Goal: Task Accomplishment & Management: Use online tool/utility

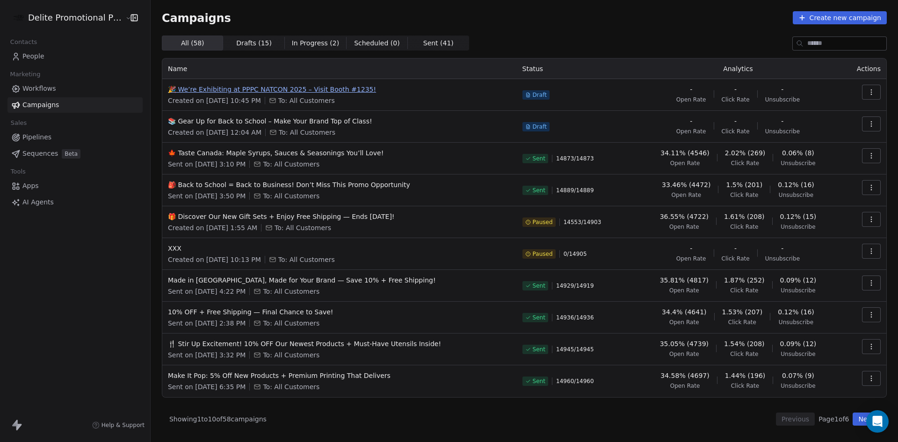
click at [315, 89] on span "🎉 We’re Exhibiting at PPPC NATCON 2025 – Visit Booth #1235!" at bounding box center [339, 89] width 343 height 9
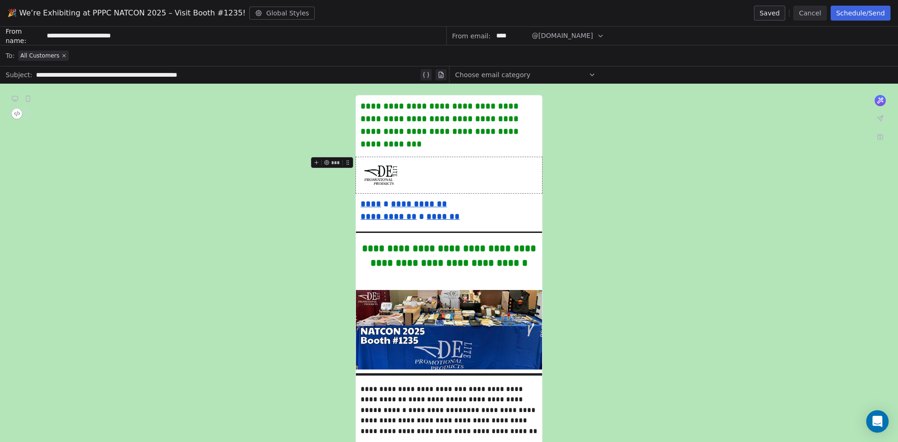
scroll to position [47, 0]
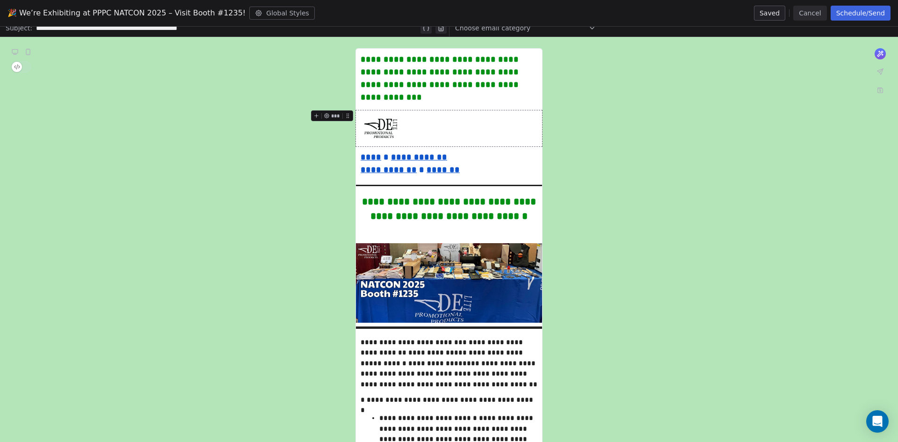
click at [806, 17] on button "Cancel" at bounding box center [809, 13] width 33 height 15
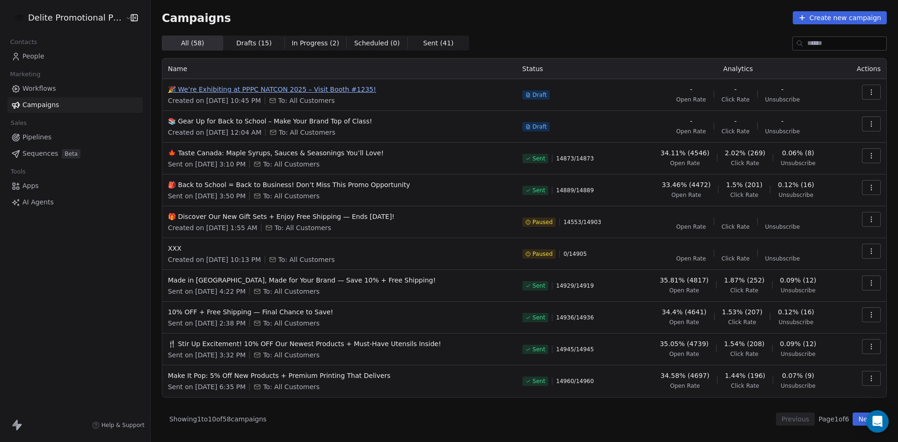
click at [327, 87] on span "🎉 We’re Exhibiting at PPPC NATCON 2025 – Visit Booth #1235!" at bounding box center [339, 89] width 343 height 9
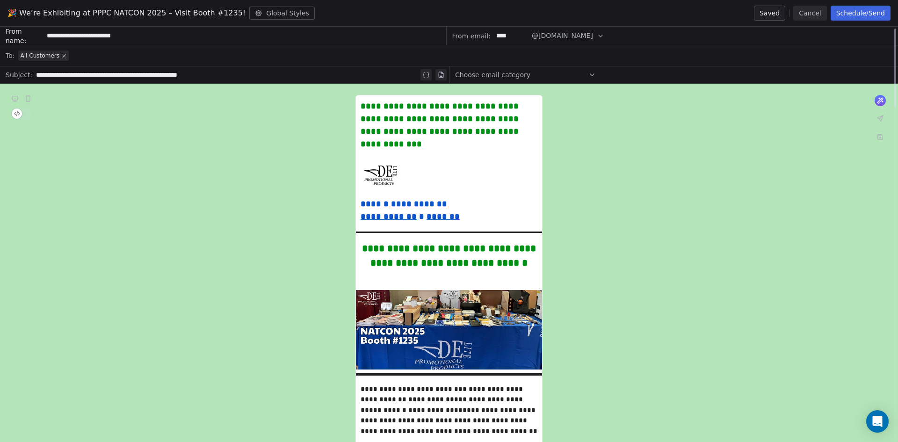
click at [809, 13] on button "Cancel" at bounding box center [809, 13] width 33 height 15
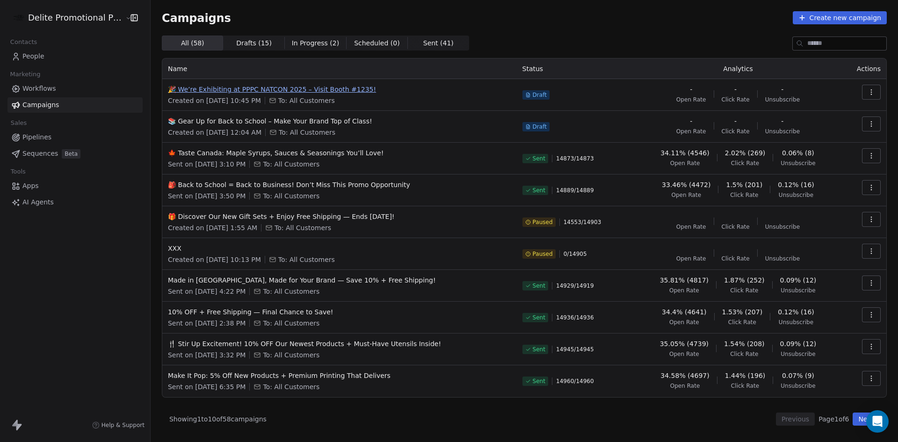
click at [328, 90] on span "🎉 We’re Exhibiting at PPPC NATCON 2025 – Visit Booth #1235!" at bounding box center [339, 89] width 343 height 9
click at [55, 93] on link "Workflows" at bounding box center [74, 88] width 135 height 15
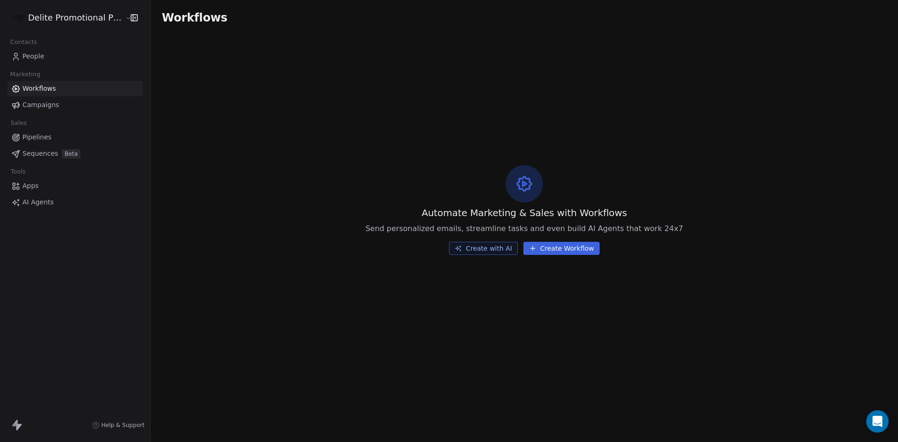
click at [71, 103] on link "Campaigns" at bounding box center [74, 104] width 135 height 15
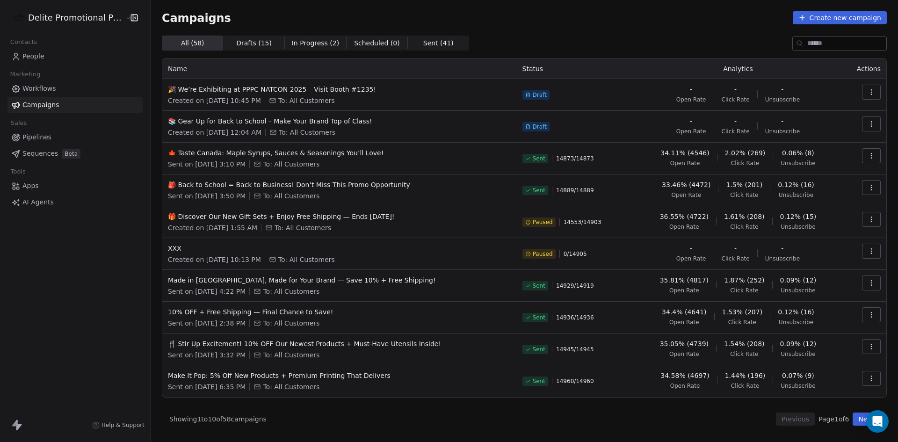
click at [59, 56] on link "People" at bounding box center [74, 56] width 135 height 15
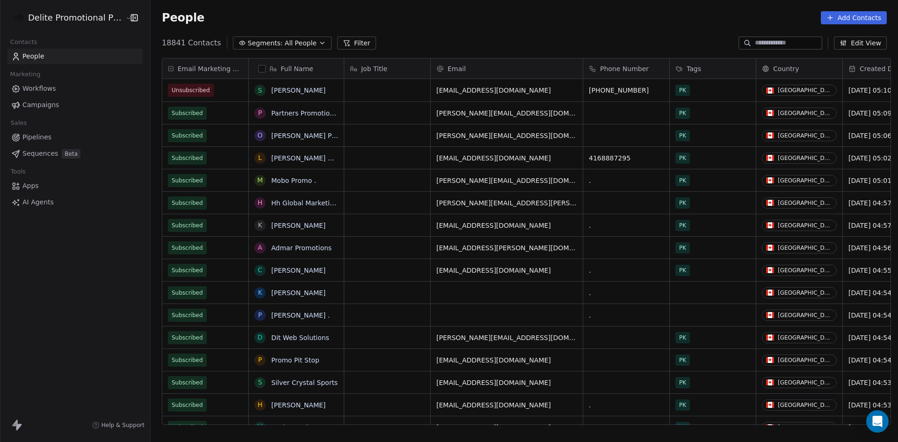
scroll to position [382, 744]
click at [68, 108] on link "Campaigns" at bounding box center [74, 104] width 135 height 15
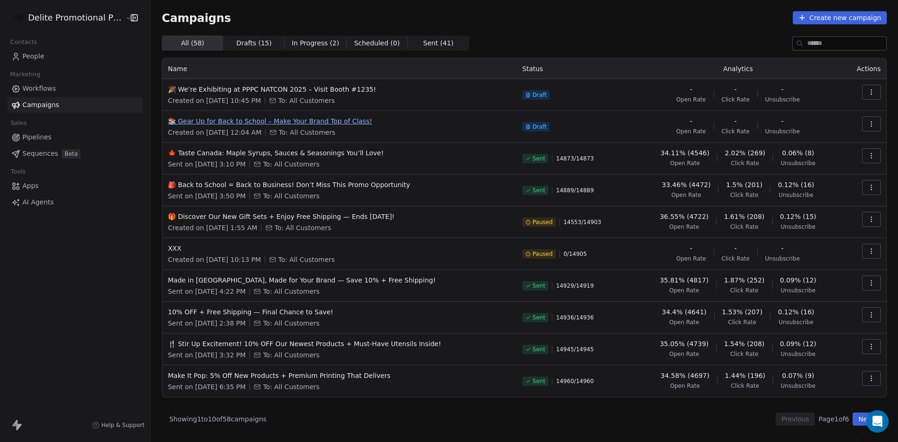
click at [260, 117] on span "📚 Gear Up for Back to School – Make Your Brand Top of Class!" at bounding box center [339, 120] width 343 height 9
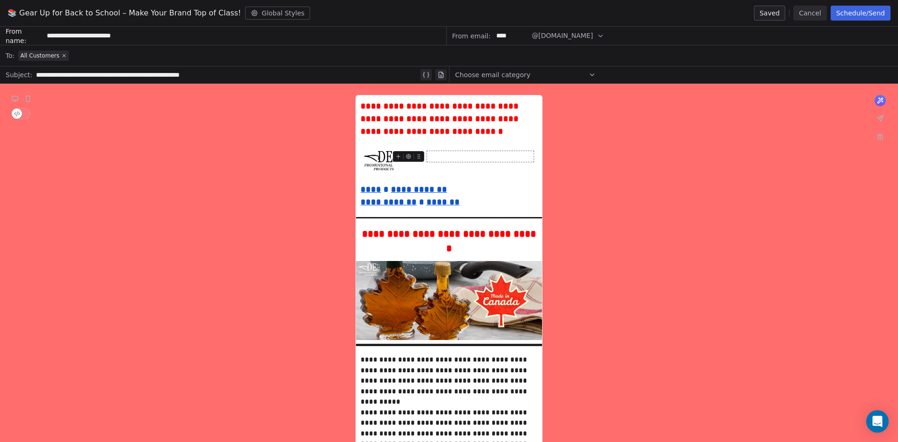
click at [806, 23] on div "📚 Gear Up for Back to School – Make Your Brand Top of Class! Global Styles Save…" at bounding box center [449, 13] width 898 height 27
click at [806, 17] on button "Cancel" at bounding box center [809, 13] width 33 height 15
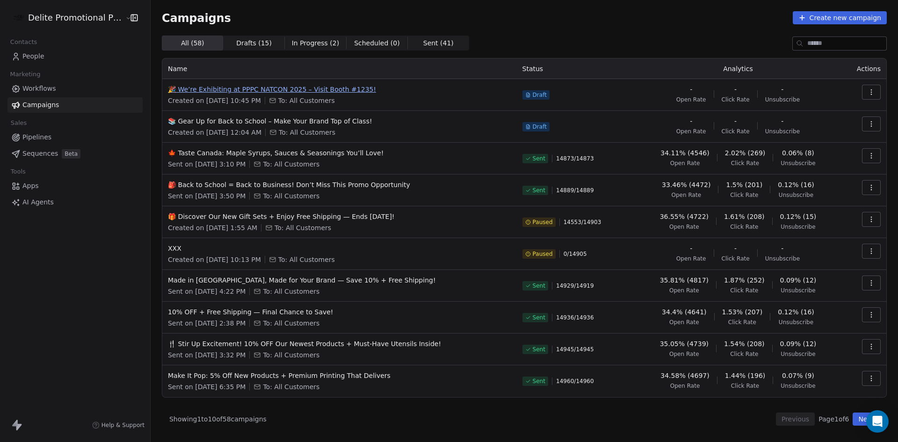
click at [293, 91] on span "🎉 We’re Exhibiting at PPPC NATCON 2025 – Visit Booth #1235!" at bounding box center [339, 89] width 343 height 9
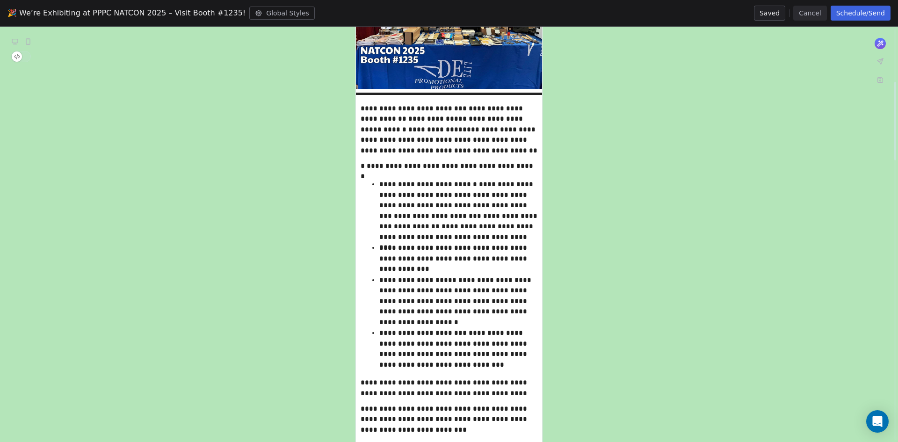
scroll to position [94, 0]
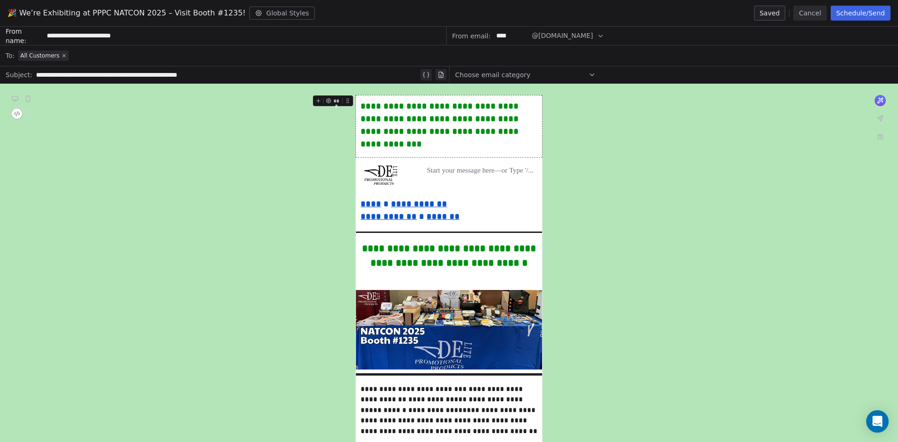
click at [821, 15] on button "Cancel" at bounding box center [809, 13] width 33 height 15
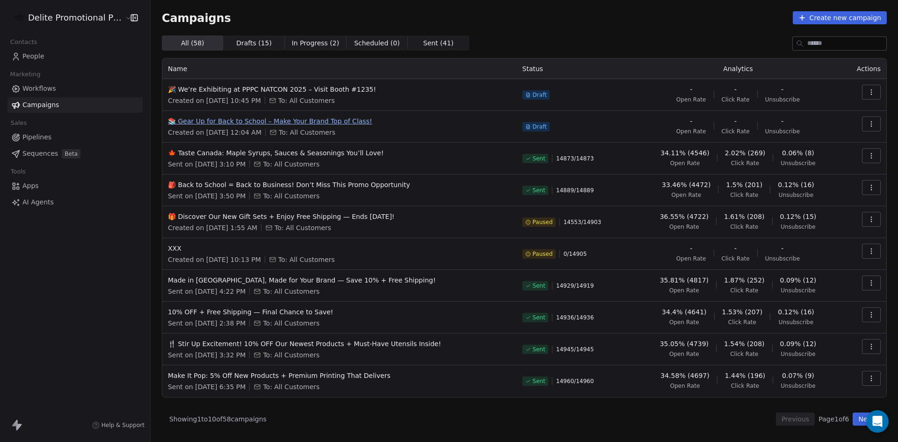
click at [335, 123] on span "📚 Gear Up for Back to School – Make Your Brand Top of Class!" at bounding box center [339, 120] width 343 height 9
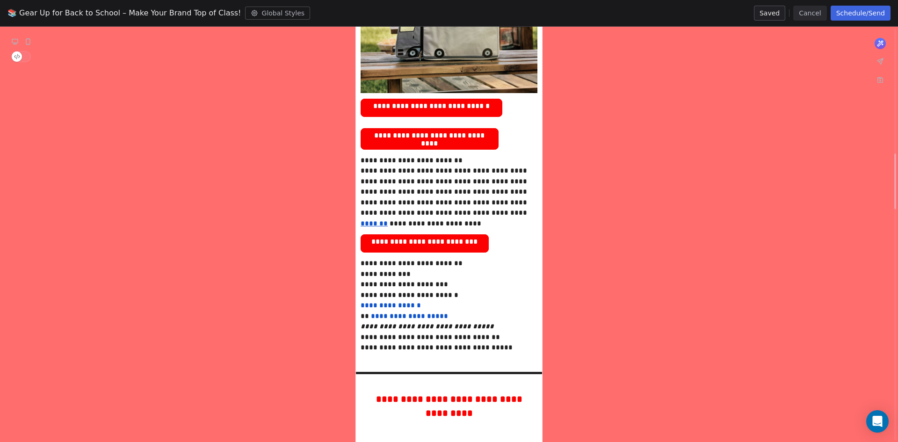
scroll to position [655, 0]
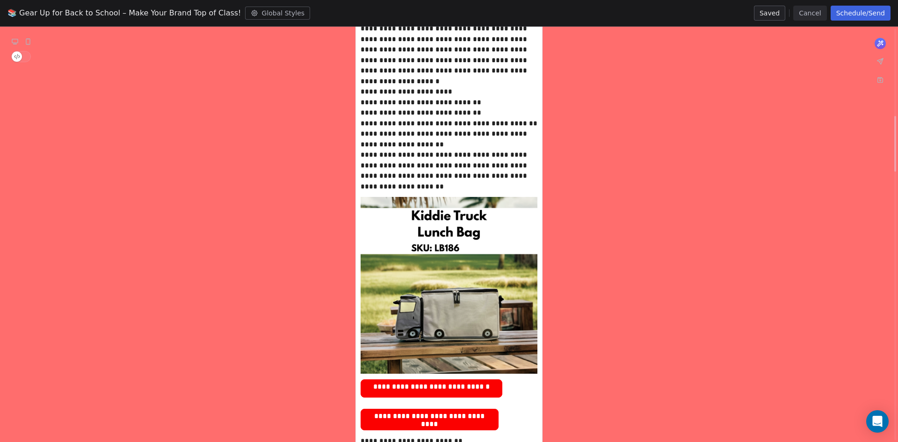
click at [822, 15] on button "Cancel" at bounding box center [809, 13] width 33 height 15
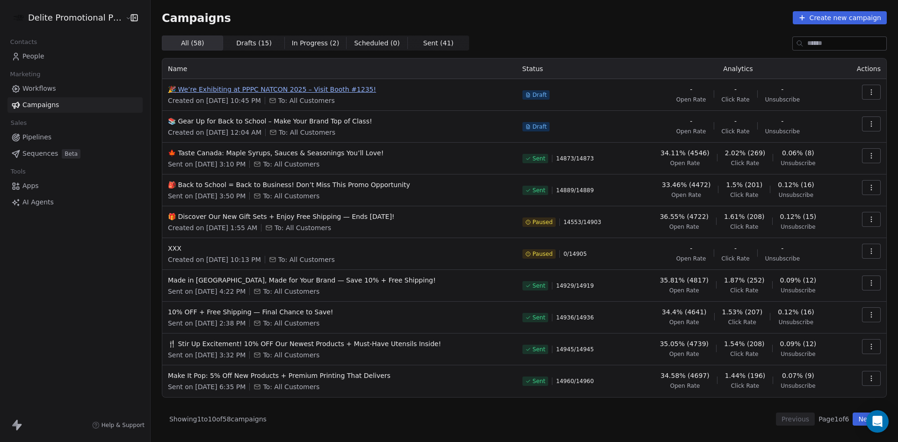
click at [336, 87] on span "🎉 We’re Exhibiting at PPPC NATCON 2025 – Visit Booth #1235!" at bounding box center [339, 89] width 343 height 9
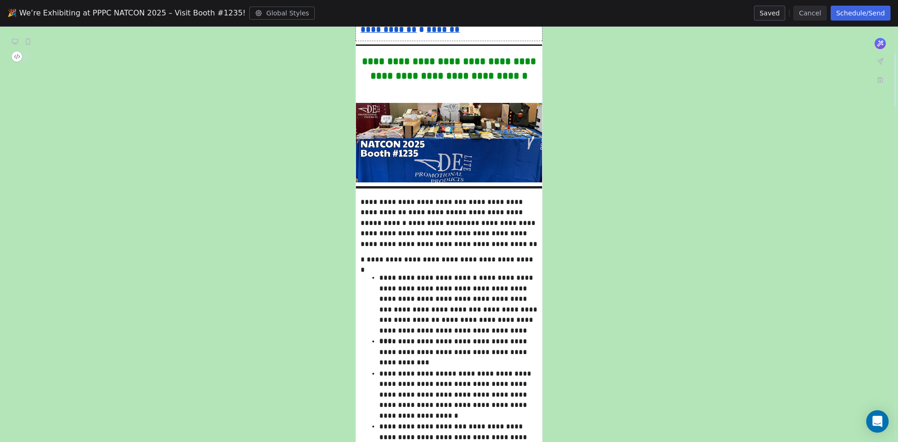
scroll to position [47, 0]
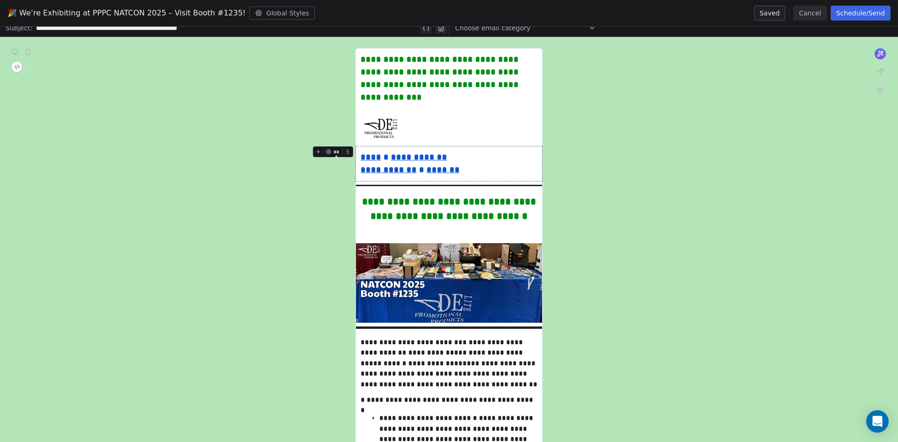
click at [880, 70] on icon at bounding box center [881, 72] width 6 height 6
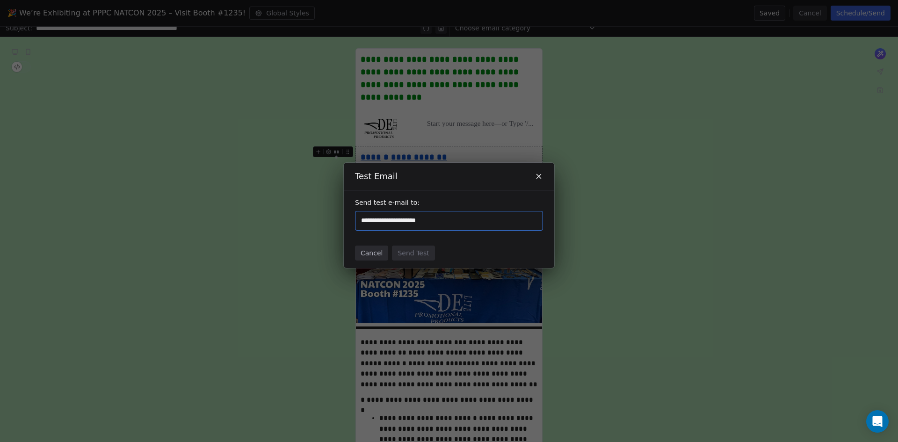
type input "**********"
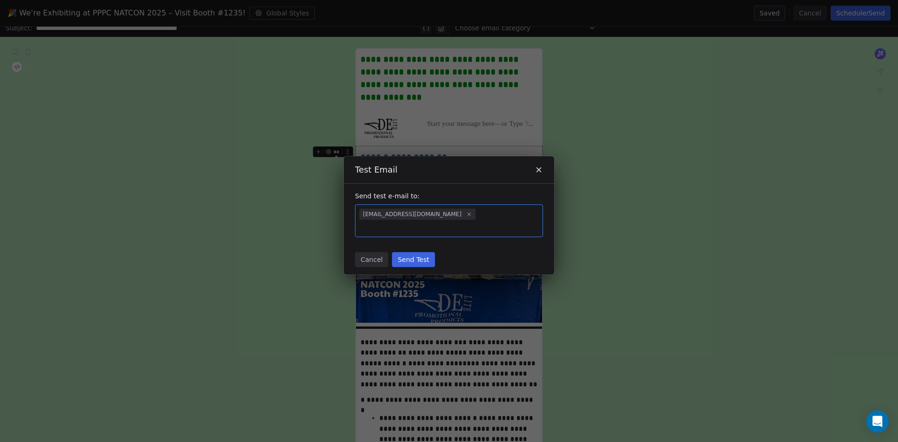
click at [418, 257] on button "Send Test" at bounding box center [413, 259] width 43 height 15
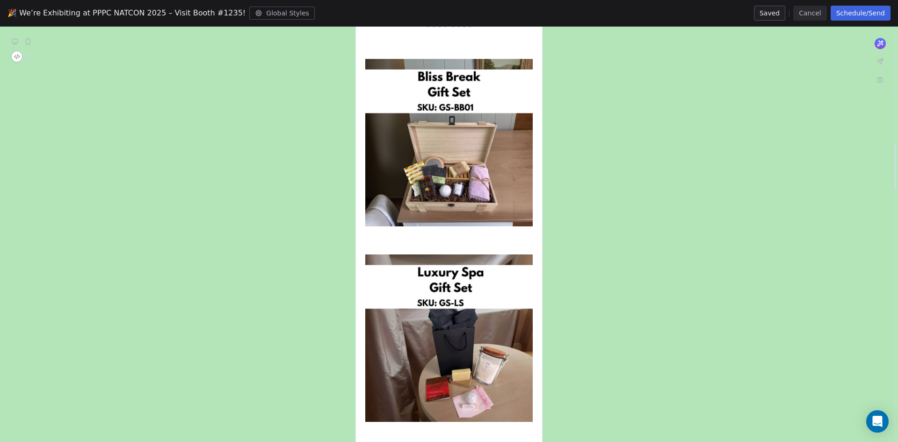
scroll to position [1123, 0]
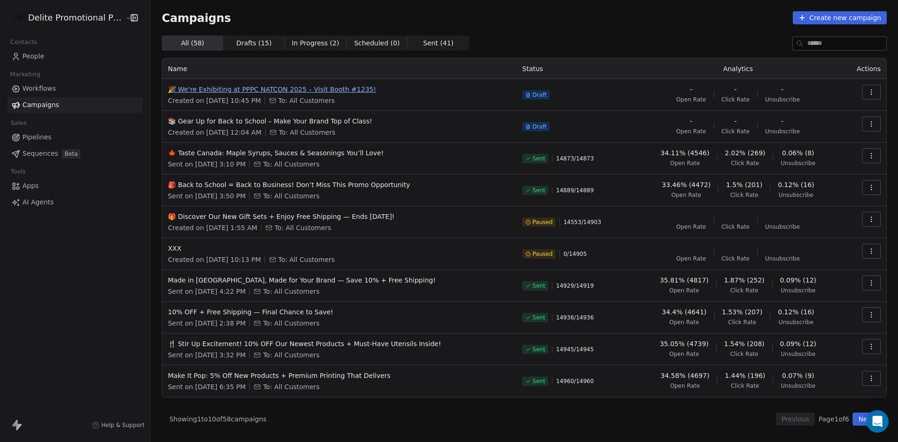
click at [268, 89] on span "🎉 We’re Exhibiting at PPPC NATCON 2025 – Visit Booth #1235!" at bounding box center [339, 89] width 343 height 9
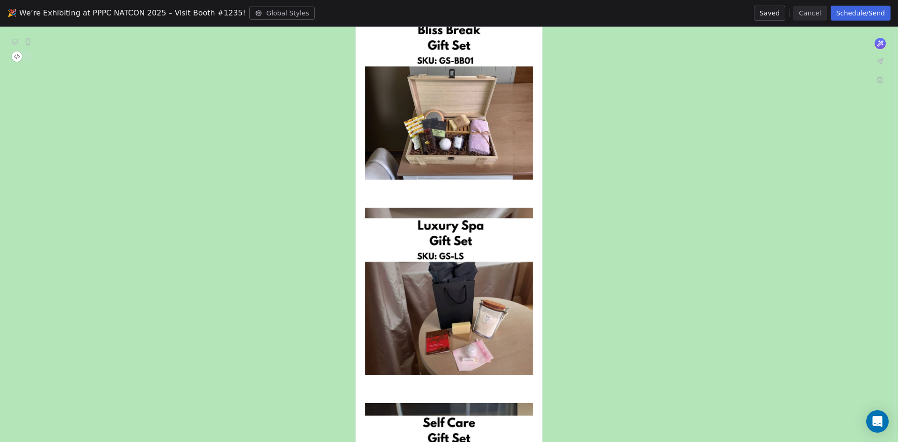
scroll to position [1290, 0]
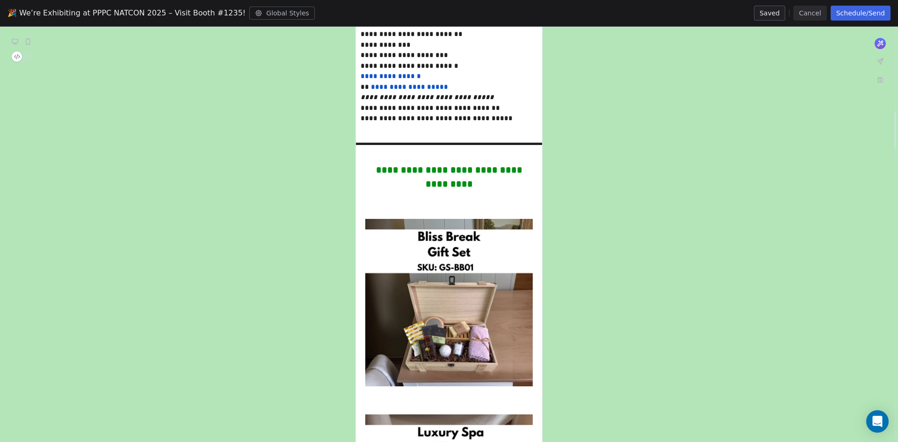
scroll to position [776, 0]
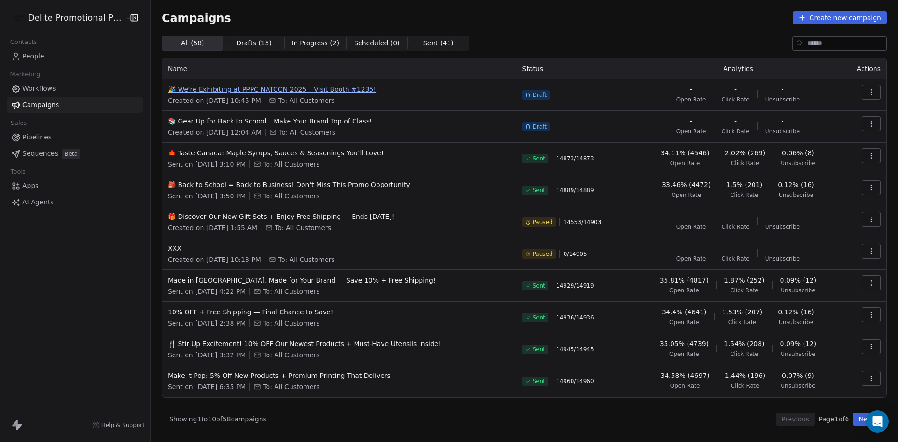
click at [327, 89] on span "🎉 We’re Exhibiting at PPPC NATCON 2025 – Visit Booth #1235!" at bounding box center [339, 89] width 343 height 9
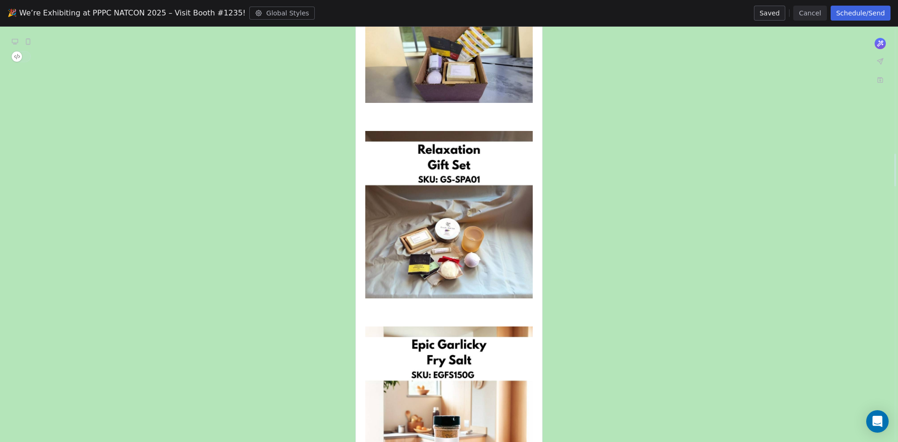
scroll to position [1731, 0]
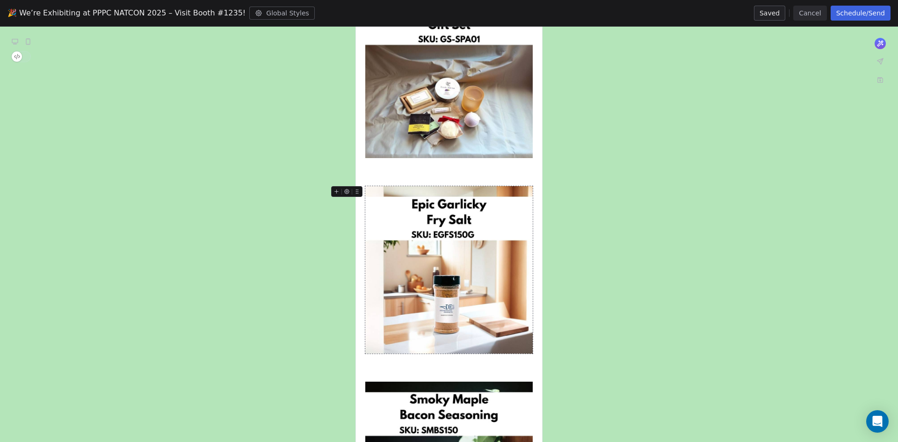
click at [450, 237] on img at bounding box center [448, 269] width 167 height 167
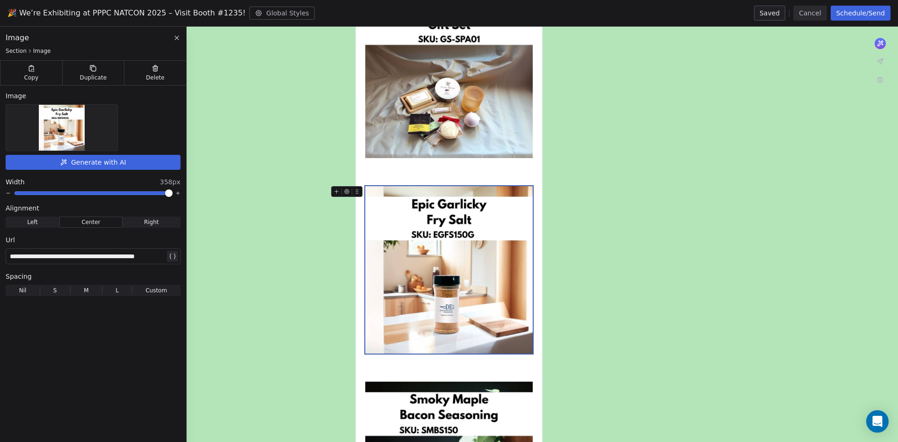
click at [59, 130] on img at bounding box center [62, 128] width 46 height 46
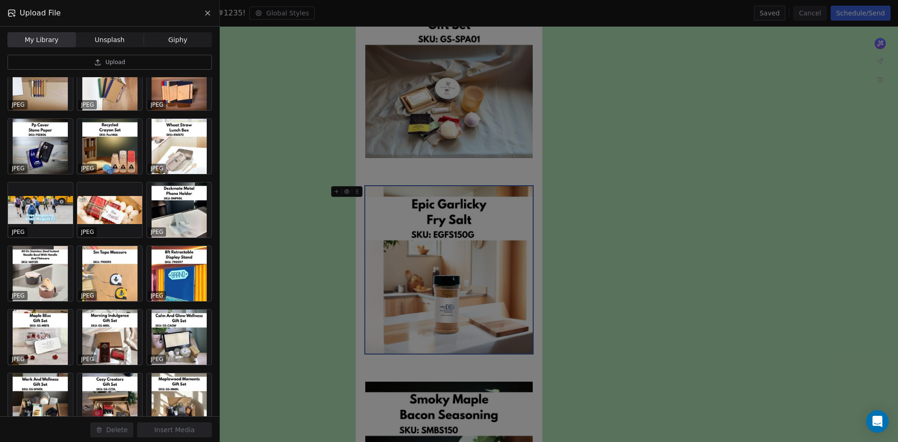
scroll to position [515, 0]
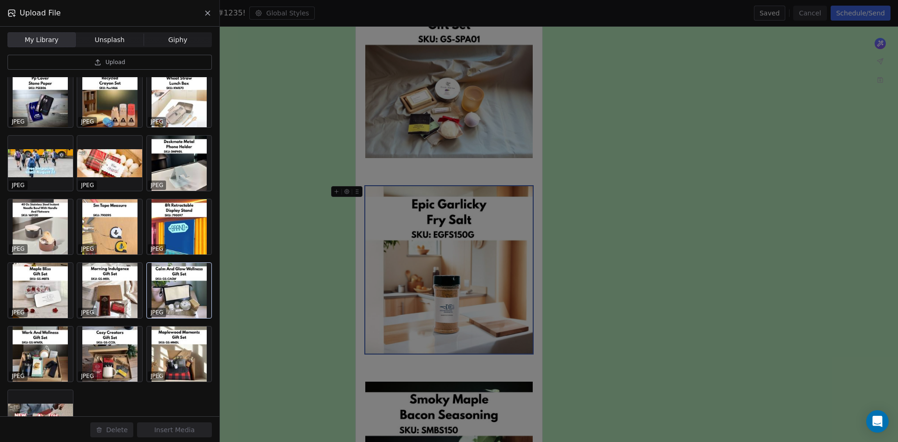
click at [193, 291] on div at bounding box center [179, 290] width 65 height 55
click at [199, 431] on button "Insert Media" at bounding box center [174, 429] width 75 height 15
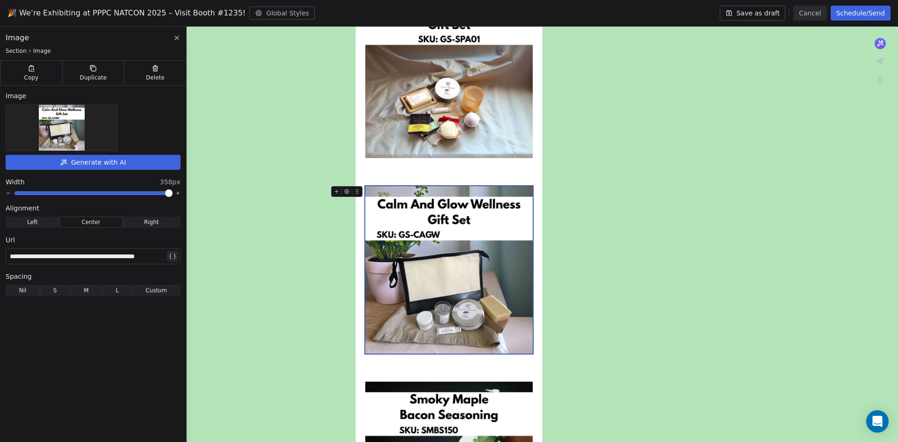
click at [146, 261] on div "**********" at bounding box center [87, 256] width 155 height 11
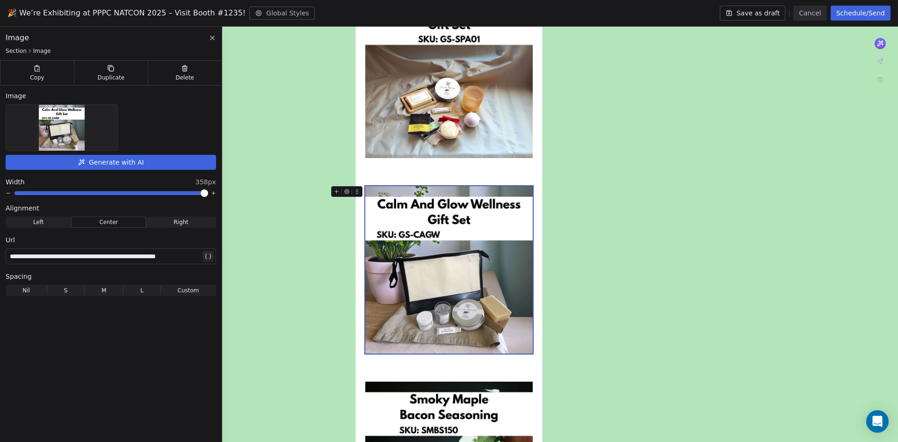
click at [115, 353] on div "**********" at bounding box center [111, 236] width 222 height 419
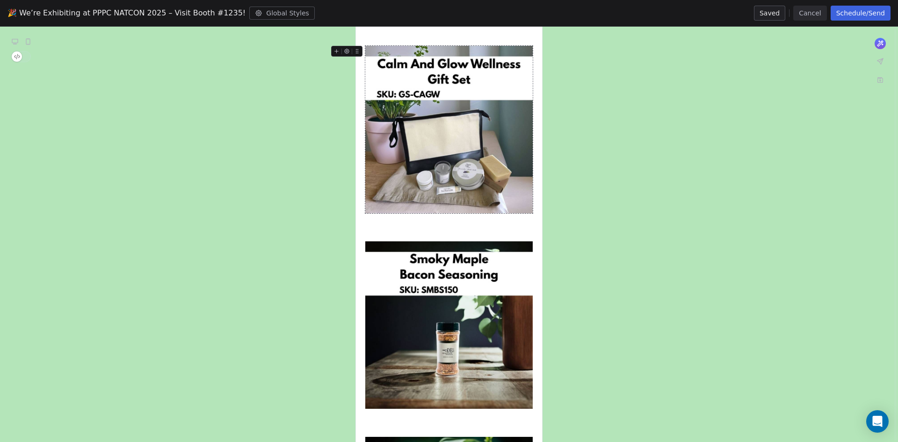
scroll to position [1965, 0]
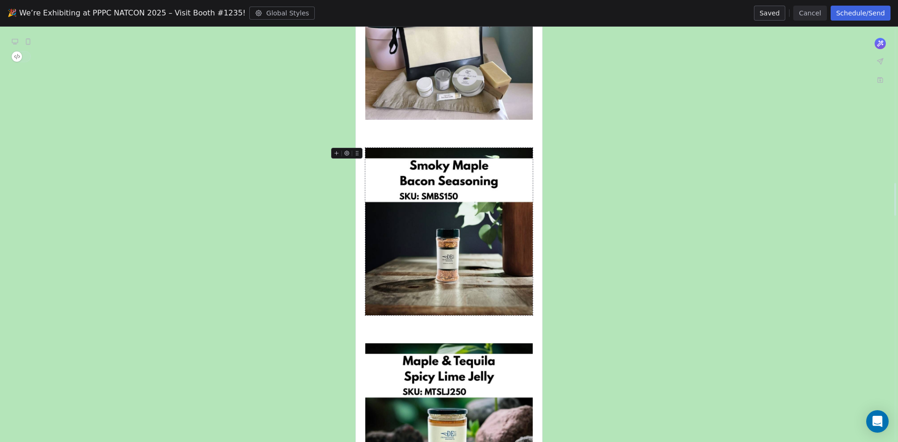
click at [443, 216] on img at bounding box center [448, 231] width 167 height 167
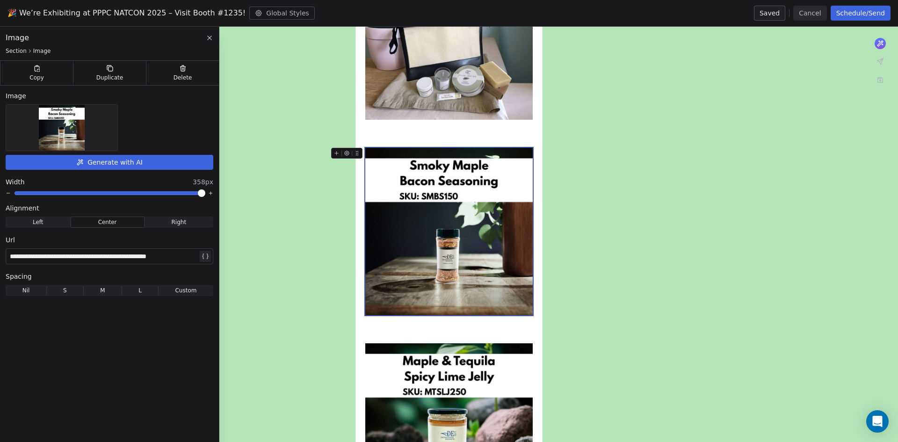
click at [66, 123] on img at bounding box center [62, 128] width 46 height 46
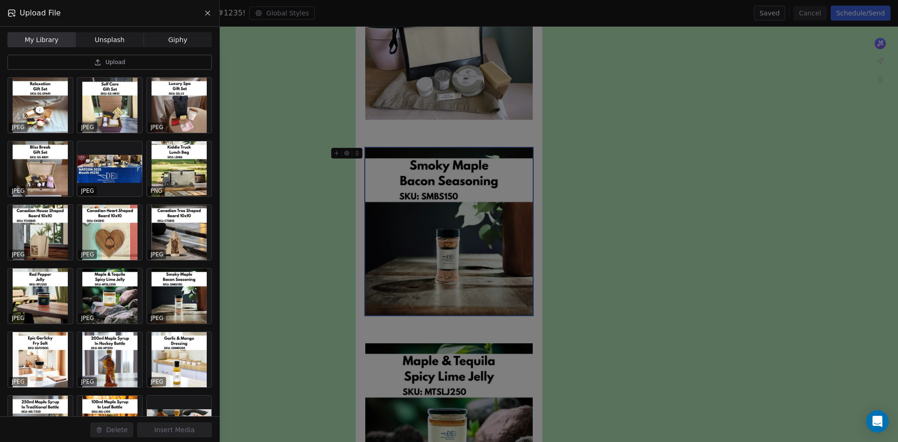
click at [94, 61] on button "Upload" at bounding box center [109, 62] width 204 height 15
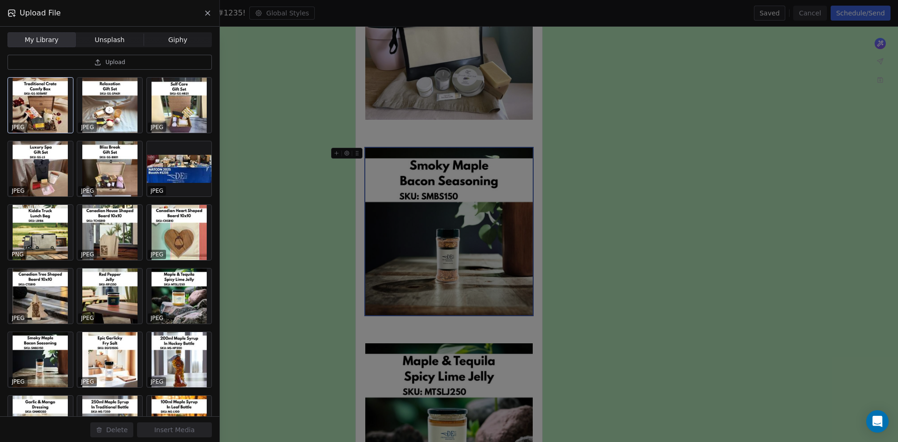
click at [45, 107] on div at bounding box center [40, 105] width 65 height 55
click at [187, 432] on button "Insert Media" at bounding box center [174, 429] width 75 height 15
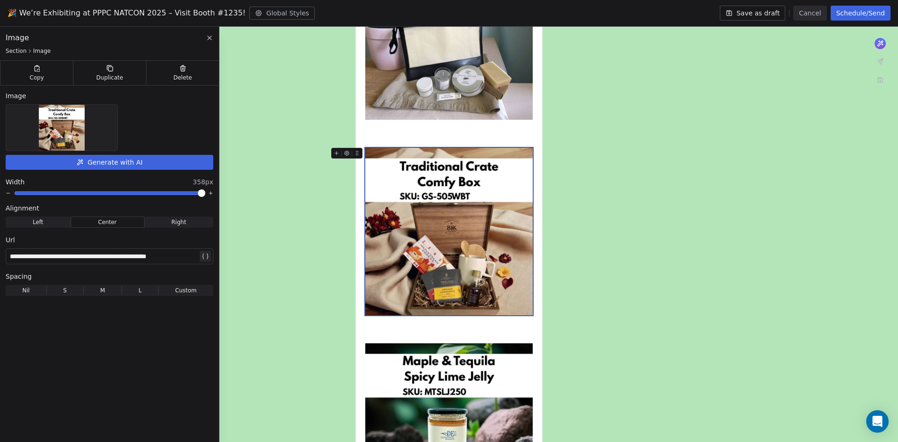
click at [145, 264] on div "**********" at bounding box center [110, 256] width 208 height 16
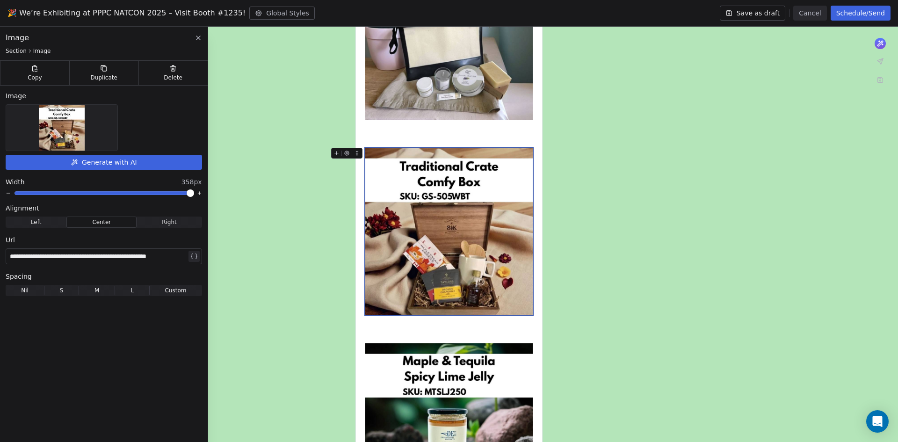
click at [107, 369] on div "**********" at bounding box center [104, 236] width 208 height 419
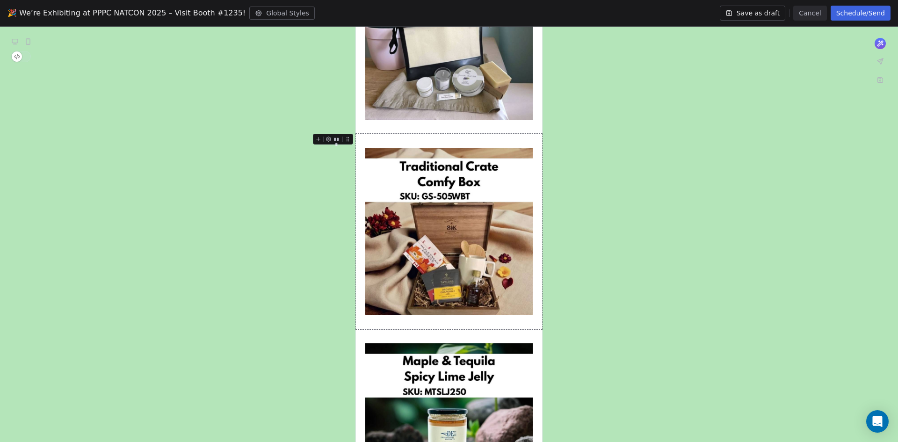
click at [470, 219] on img at bounding box center [448, 231] width 167 height 167
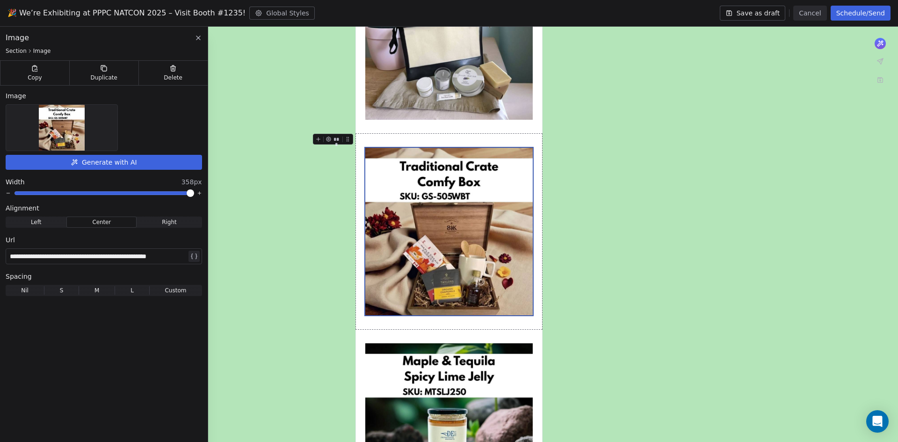
drag, startPoint x: 606, startPoint y: 218, endPoint x: 578, endPoint y: 187, distance: 42.4
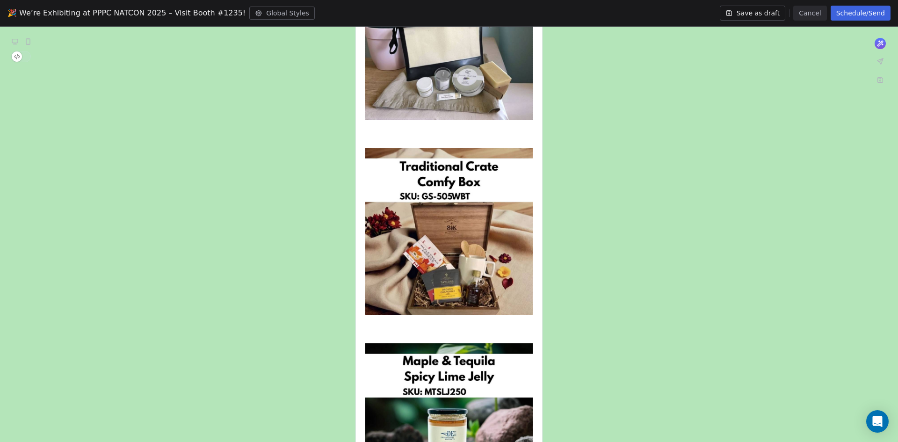
click at [481, 77] on img at bounding box center [448, 35] width 167 height 167
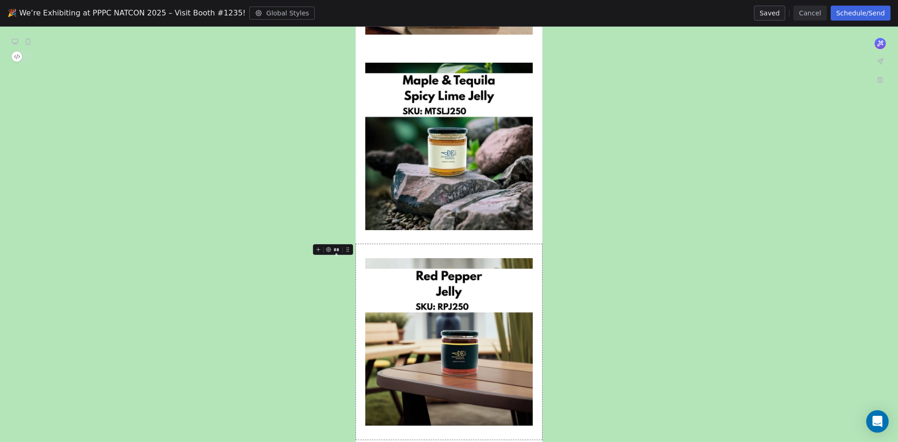
scroll to position [2152, 0]
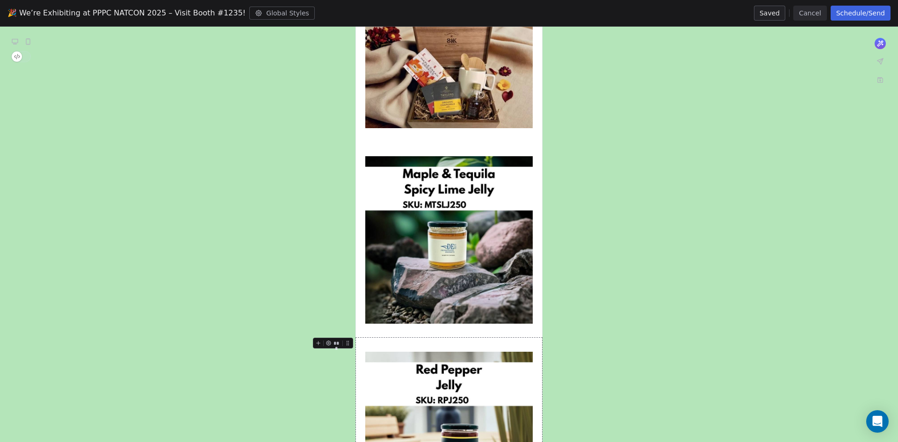
click at [436, 245] on img at bounding box center [448, 239] width 167 height 167
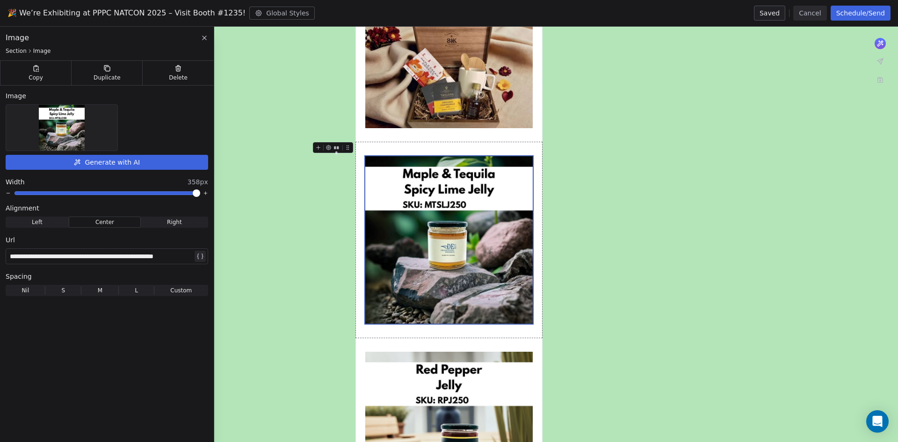
click at [65, 119] on img at bounding box center [62, 128] width 46 height 46
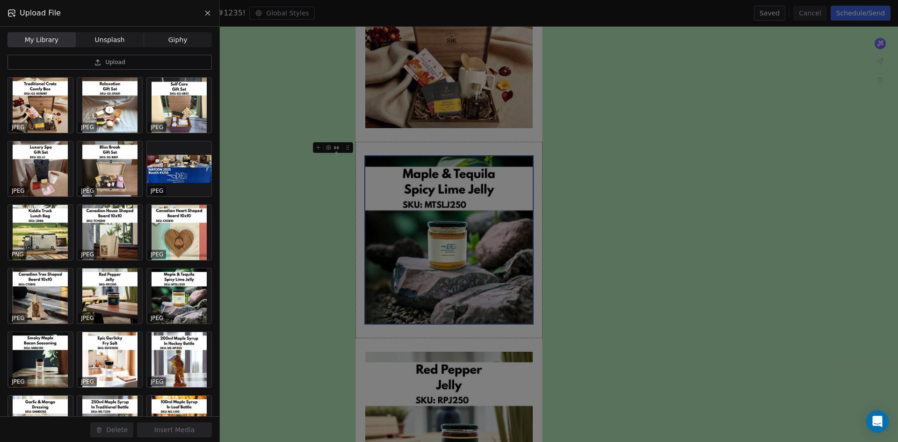
click at [131, 61] on button "Upload" at bounding box center [109, 62] width 204 height 15
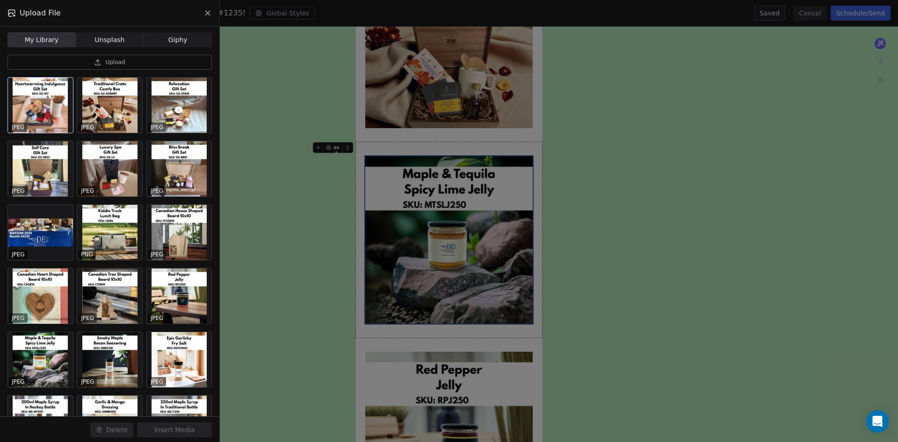
click at [66, 100] on div at bounding box center [40, 105] width 65 height 55
click at [186, 429] on button "Insert Media" at bounding box center [174, 429] width 75 height 15
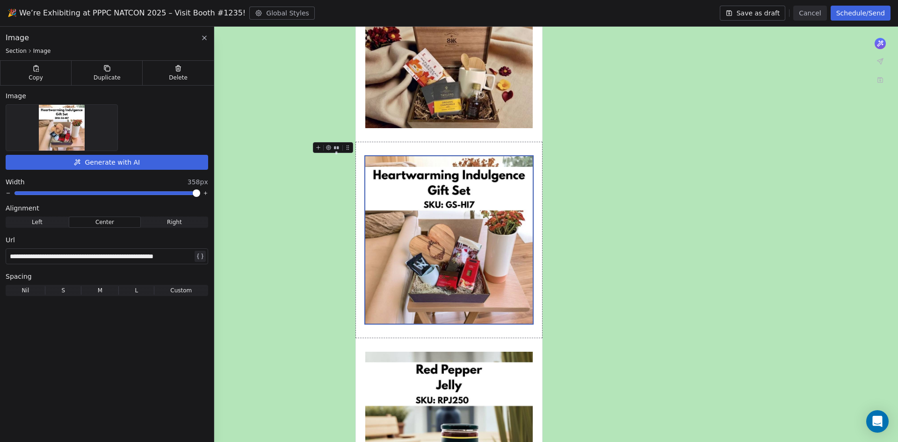
click at [161, 259] on div "**********" at bounding box center [101, 256] width 183 height 11
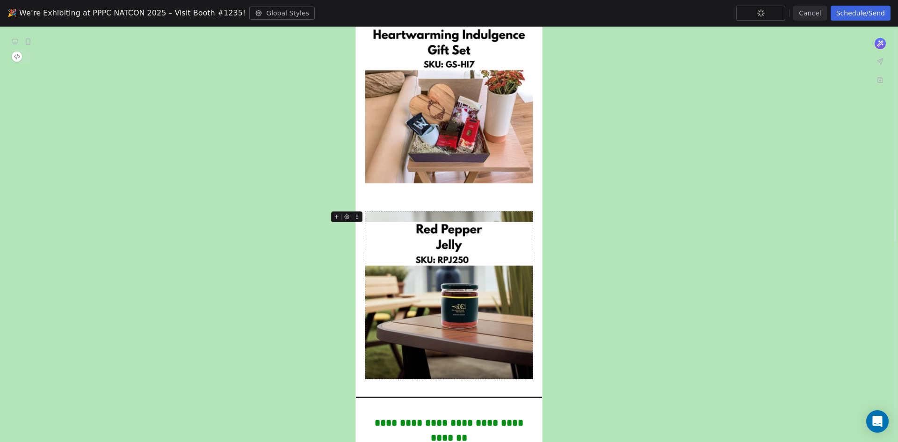
click at [472, 275] on img at bounding box center [448, 294] width 167 height 167
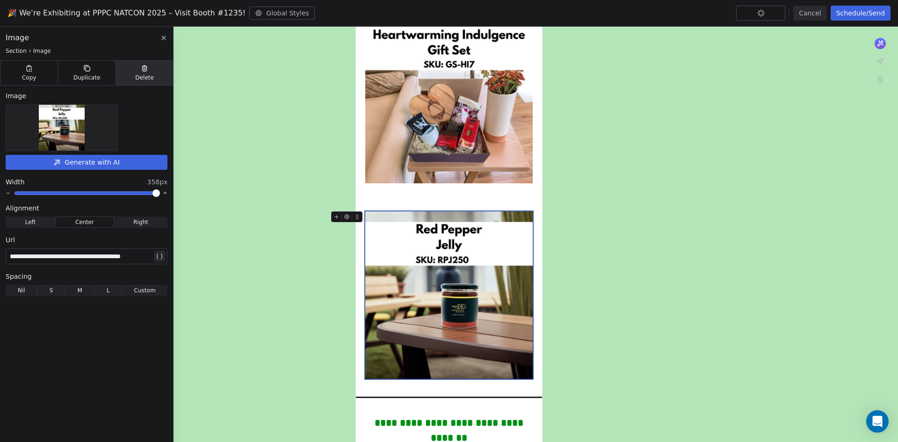
click at [152, 81] on span "Delete" at bounding box center [144, 77] width 19 height 7
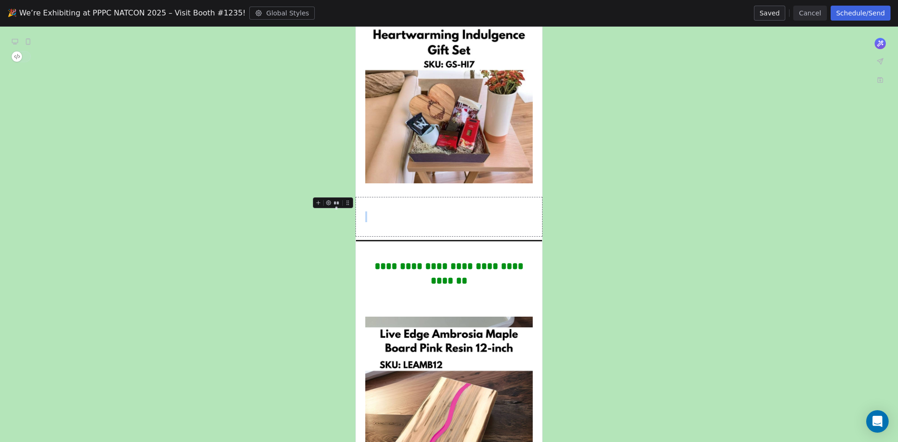
click at [444, 202] on div at bounding box center [449, 216] width 186 height 39
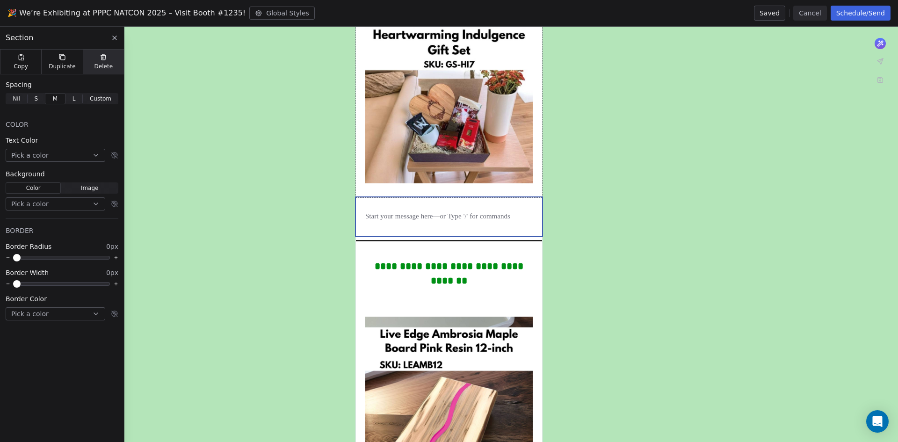
click at [112, 67] on div "Delete" at bounding box center [103, 62] width 41 height 24
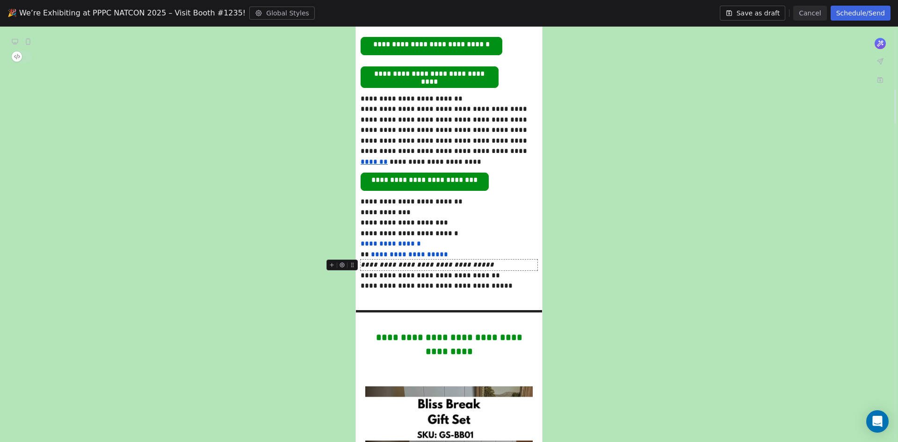
scroll to position [889, 0]
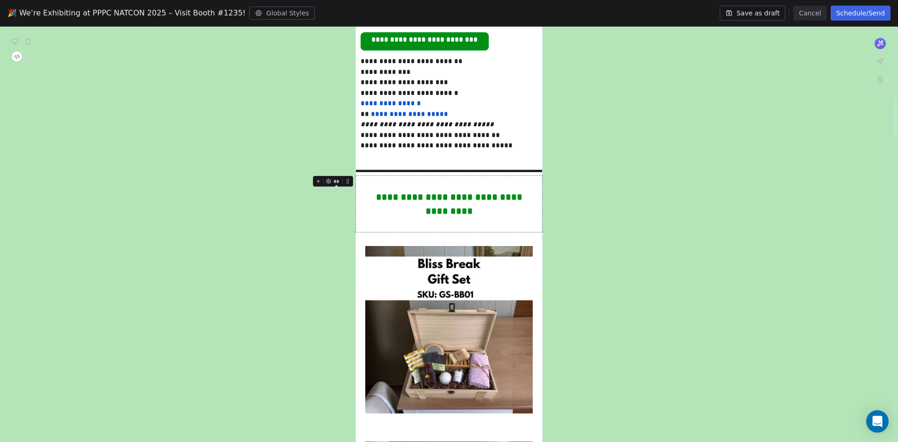
click at [461, 201] on div "**********" at bounding box center [448, 204] width 167 height 28
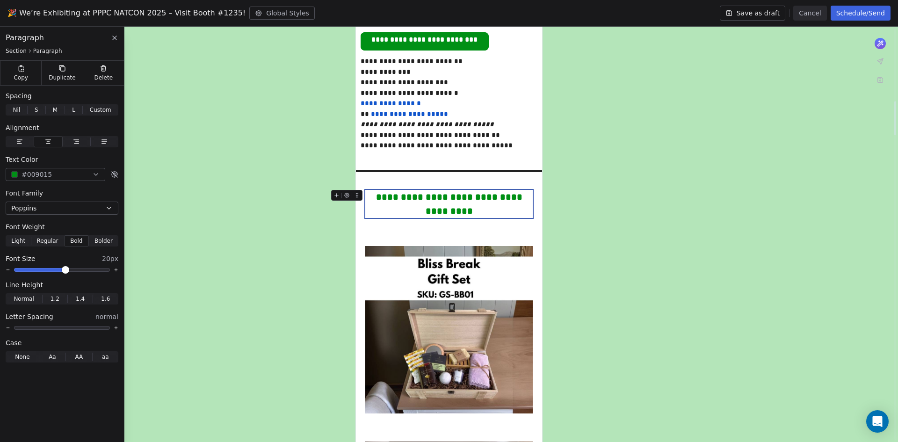
click at [461, 201] on div "**********" at bounding box center [448, 204] width 167 height 28
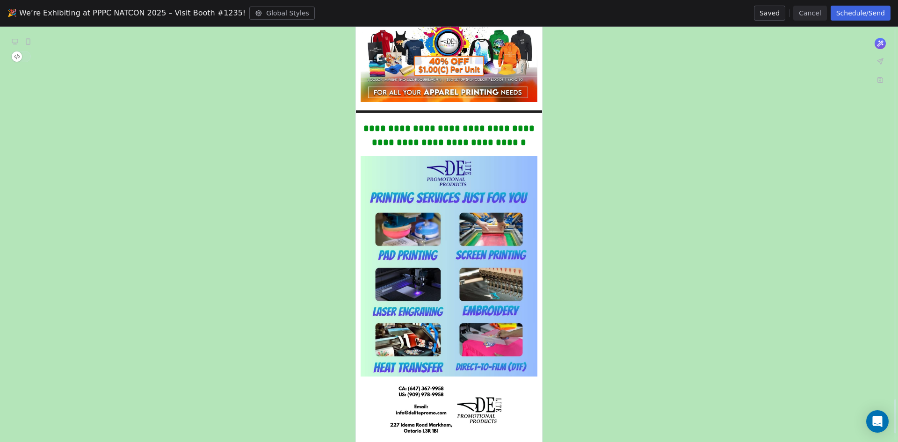
scroll to position [4623, 0]
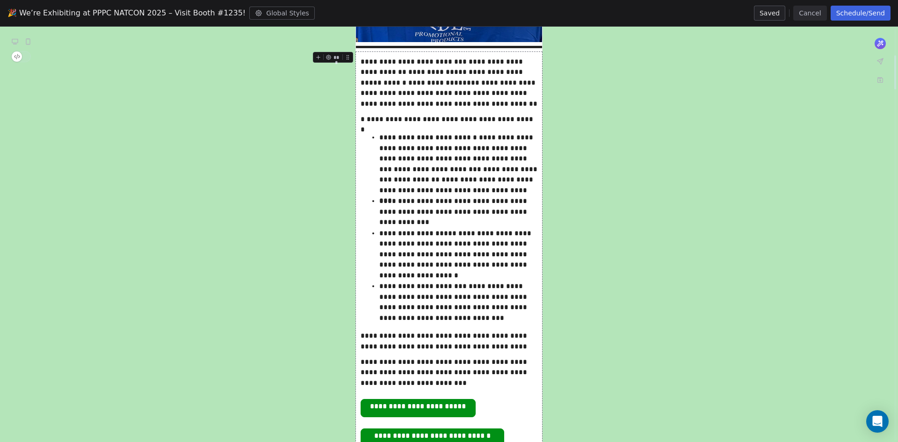
scroll to position [187, 0]
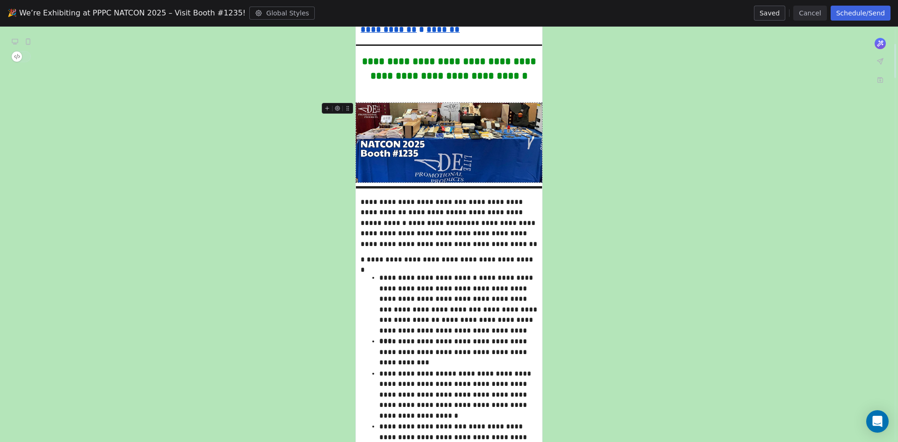
click at [489, 158] on img at bounding box center [449, 143] width 186 height 80
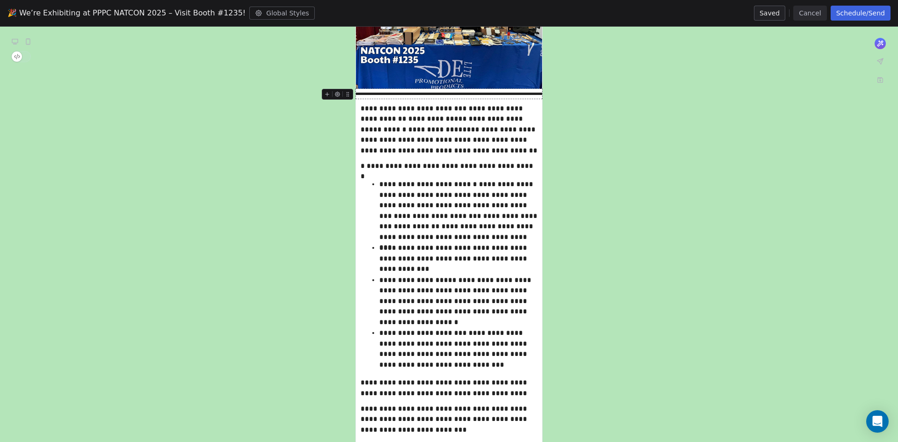
scroll to position [94, 0]
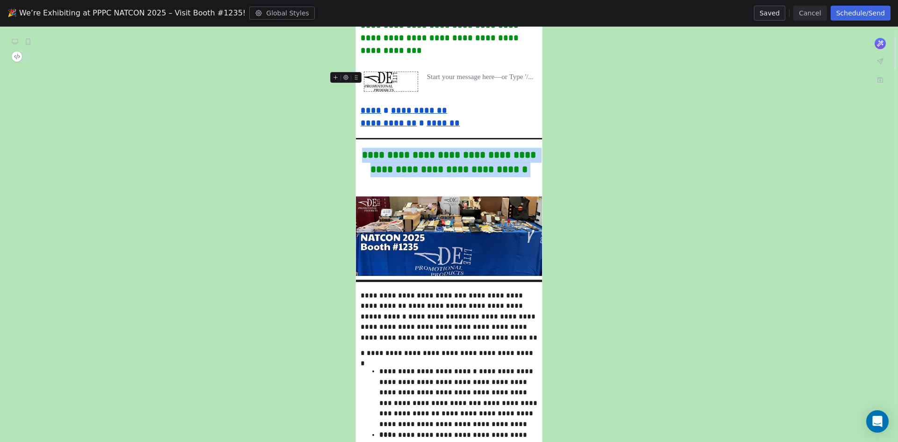
click at [395, 81] on img at bounding box center [380, 81] width 33 height 19
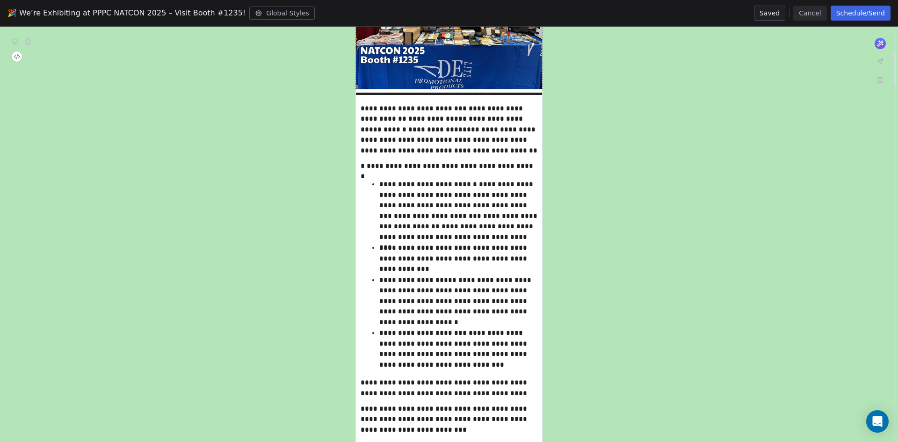
scroll to position [421, 0]
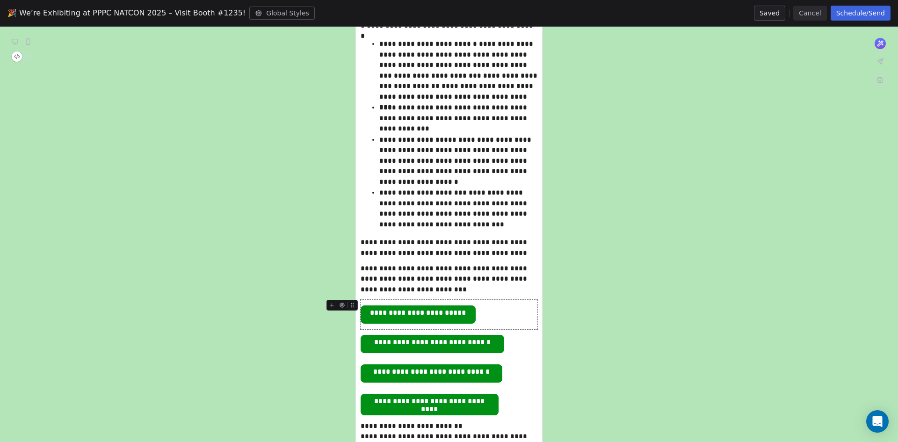
click at [459, 311] on span "**********" at bounding box center [418, 314] width 114 height 17
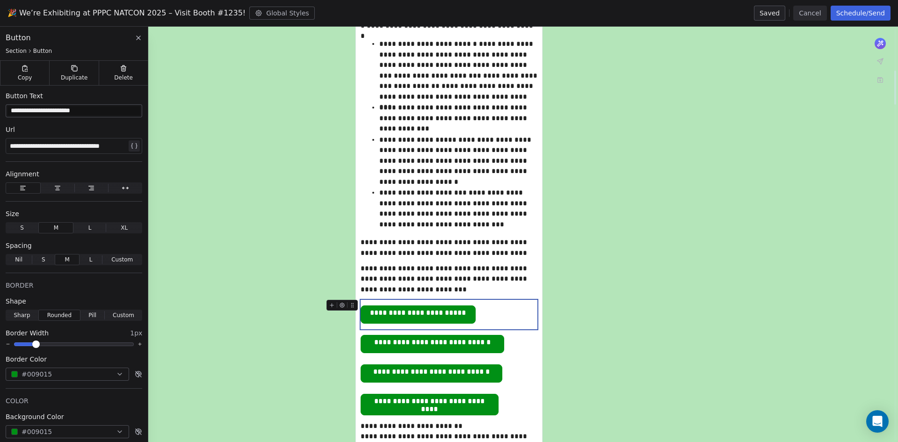
scroll to position [515, 0]
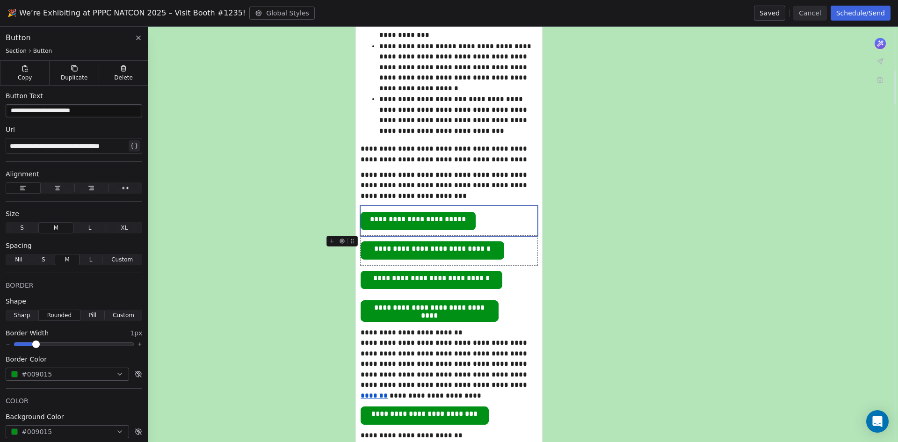
click at [464, 254] on span "**********" at bounding box center [432, 250] width 143 height 17
type input "**********"
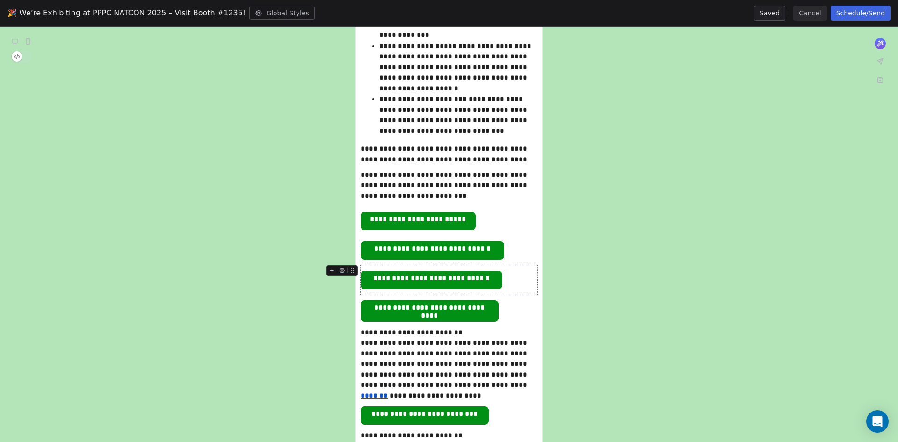
click at [472, 276] on span "**********" at bounding box center [431, 279] width 141 height 17
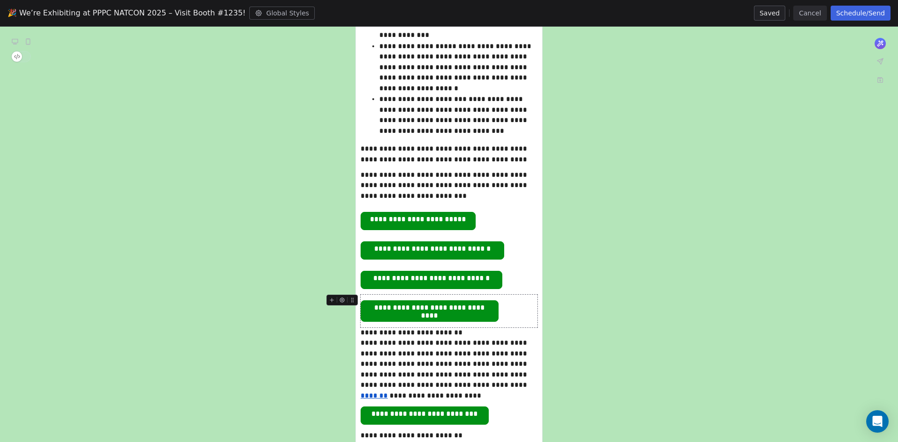
click at [447, 309] on span "**********" at bounding box center [429, 309] width 137 height 17
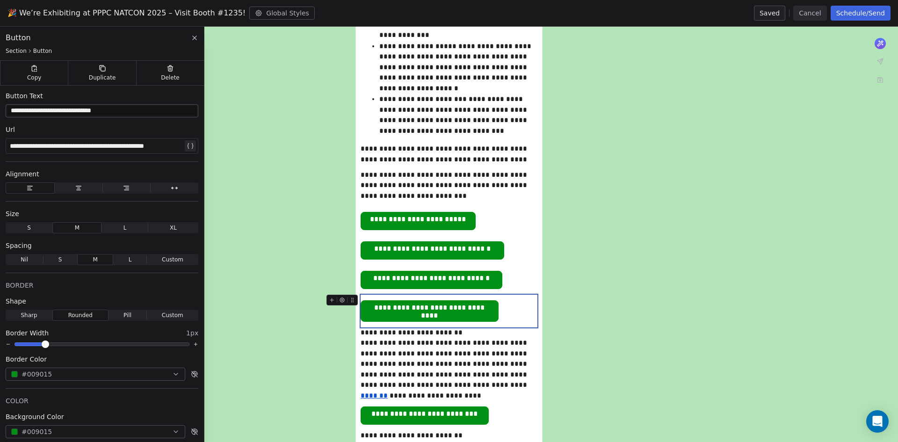
scroll to position [655, 0]
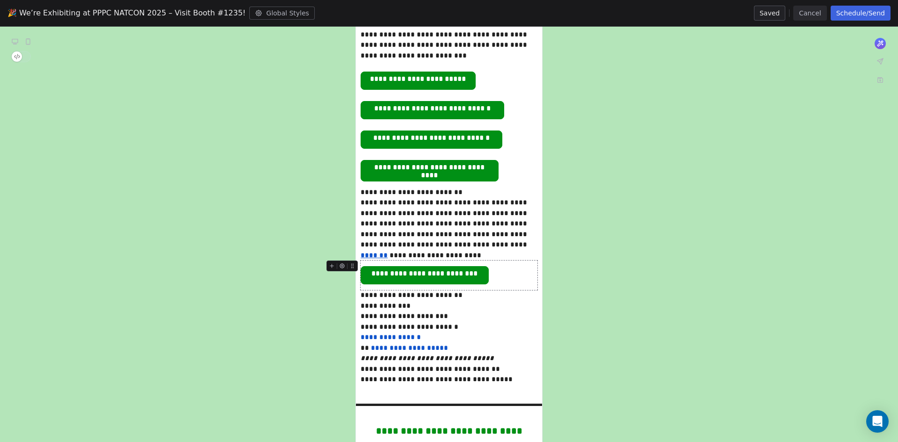
click at [452, 276] on span "**********" at bounding box center [424, 275] width 127 height 17
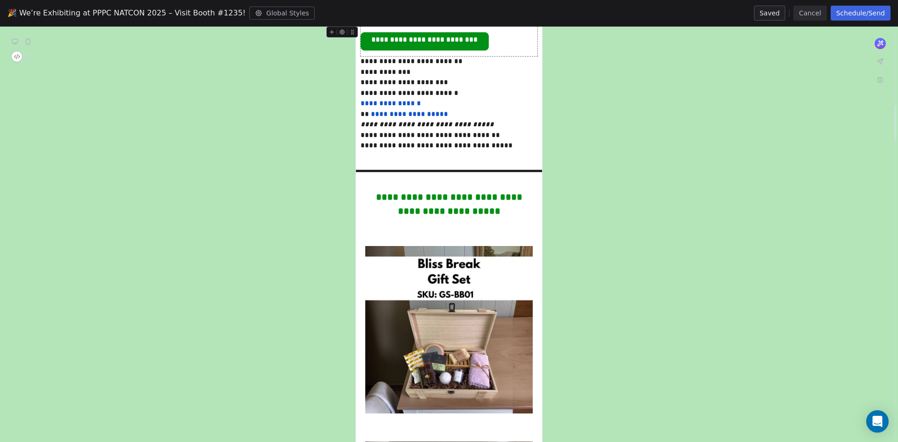
scroll to position [982, 0]
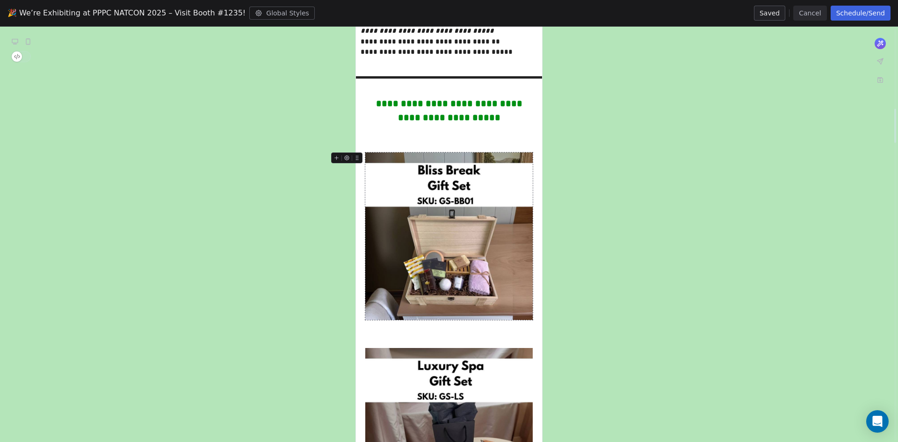
click at [505, 243] on img at bounding box center [448, 236] width 167 height 167
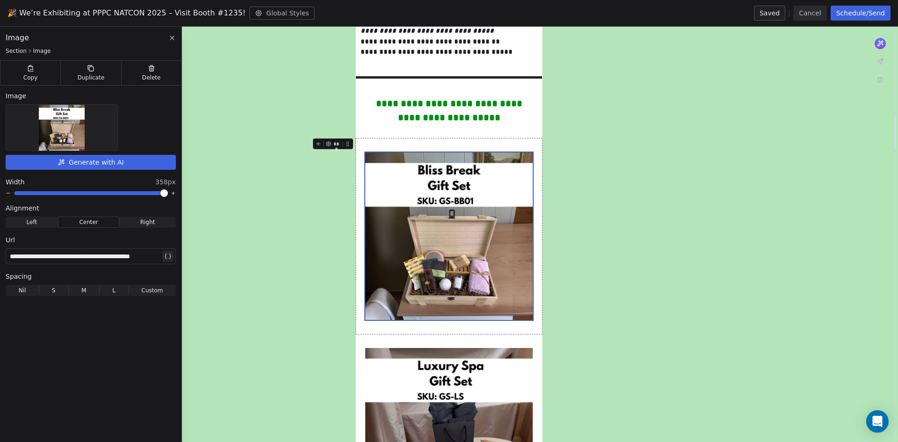
scroll to position [1076, 0]
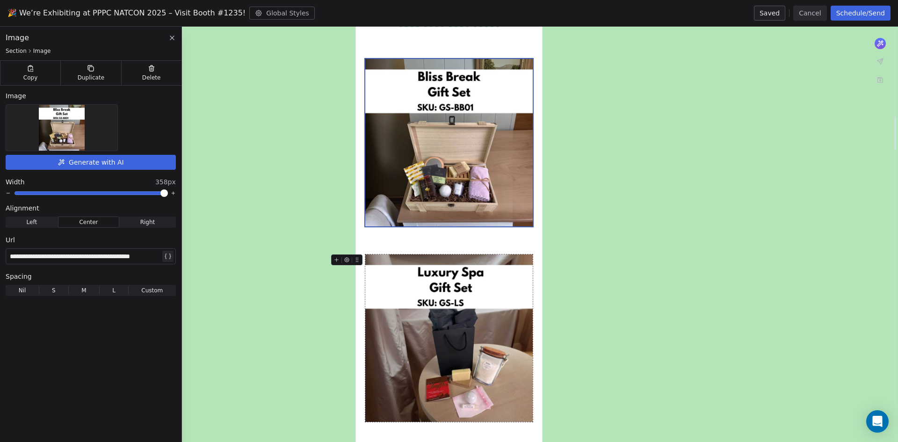
click at [489, 297] on img at bounding box center [448, 337] width 167 height 167
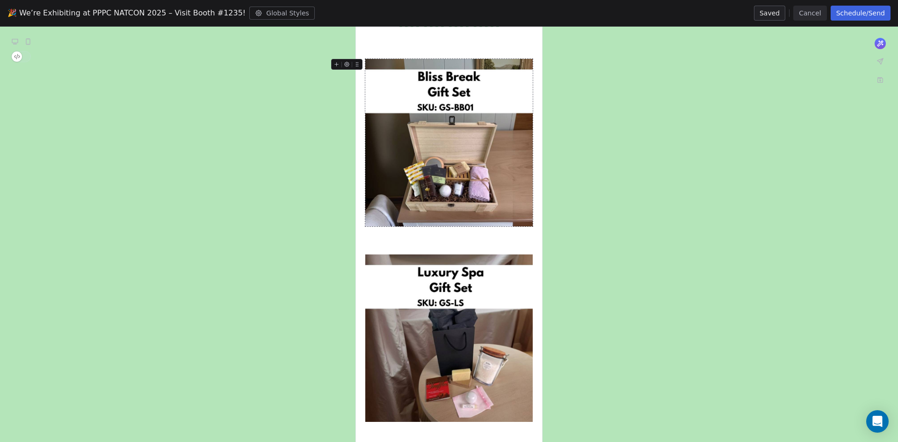
click at [486, 179] on img at bounding box center [448, 142] width 167 height 167
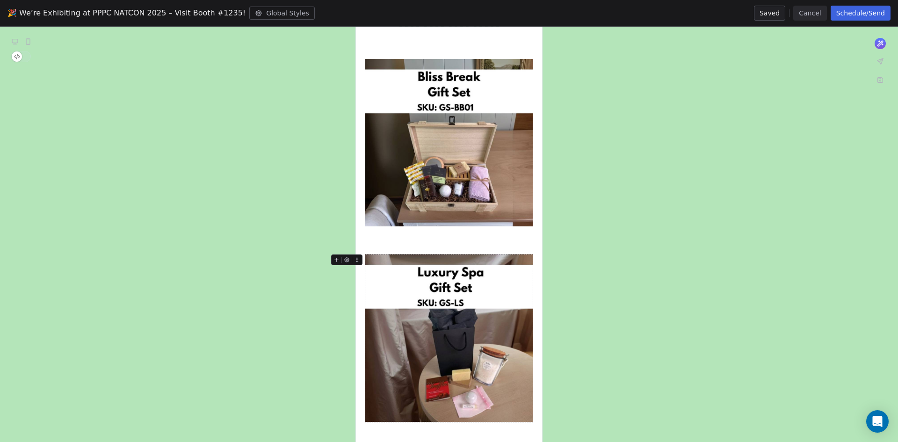
click at [520, 321] on img at bounding box center [448, 337] width 167 height 167
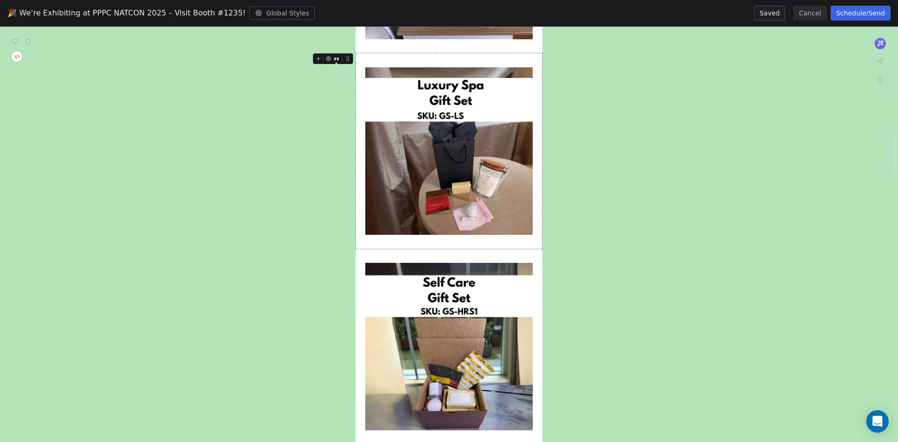
scroll to position [1310, 0]
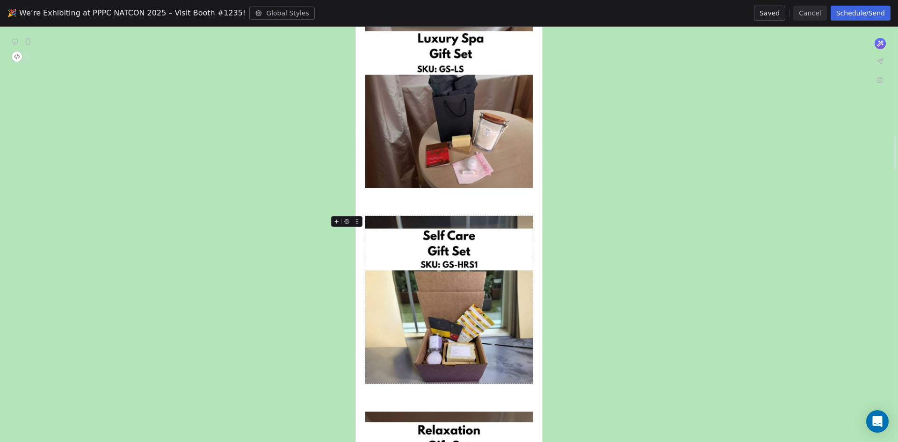
click at [487, 276] on img at bounding box center [448, 299] width 167 height 167
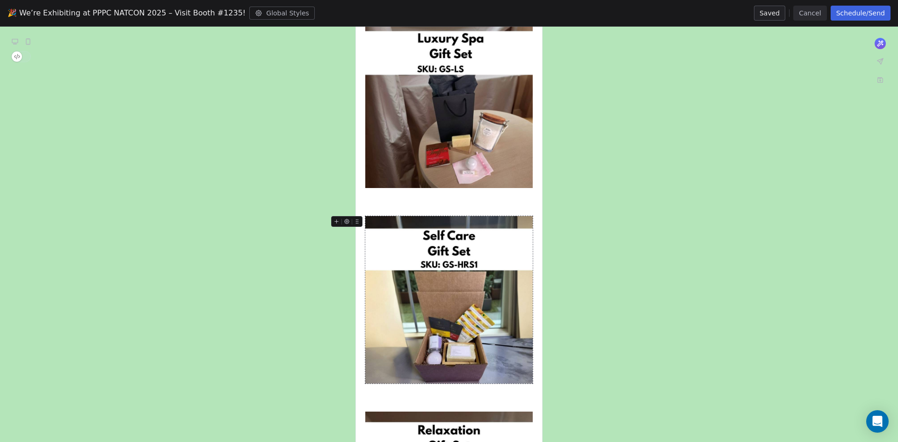
click at [524, 308] on img at bounding box center [448, 299] width 167 height 167
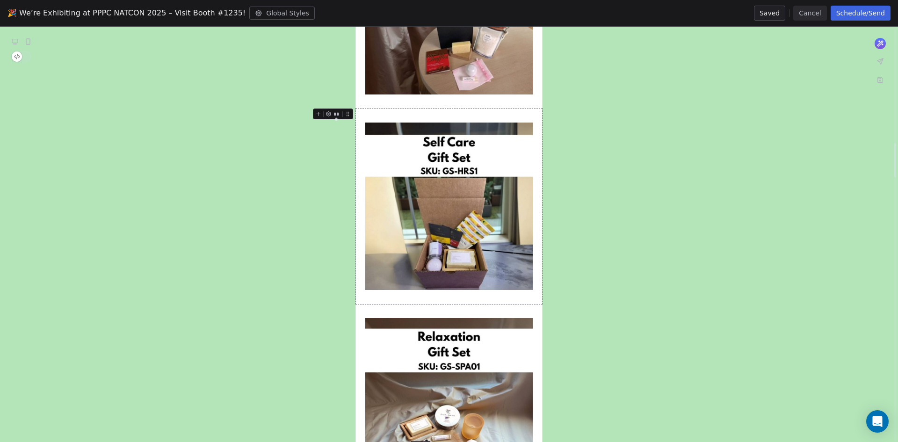
scroll to position [1497, 0]
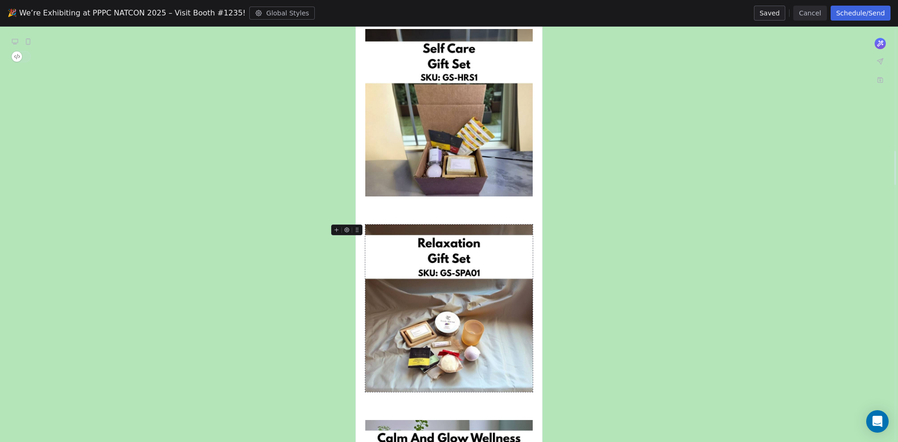
click at [496, 290] on img at bounding box center [448, 308] width 167 height 167
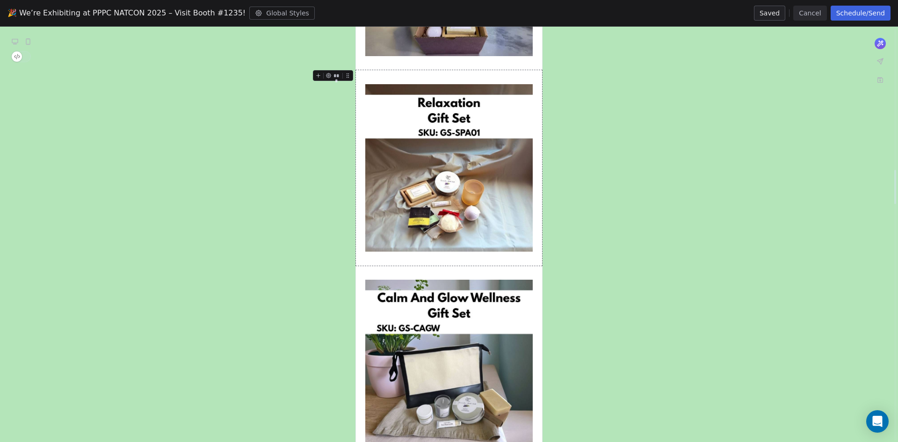
scroll to position [1731, 0]
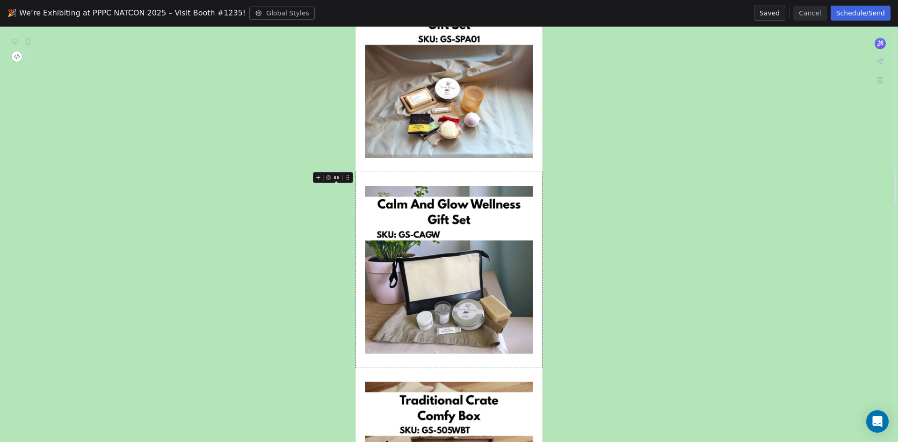
click at [535, 275] on div at bounding box center [449, 270] width 186 height 196
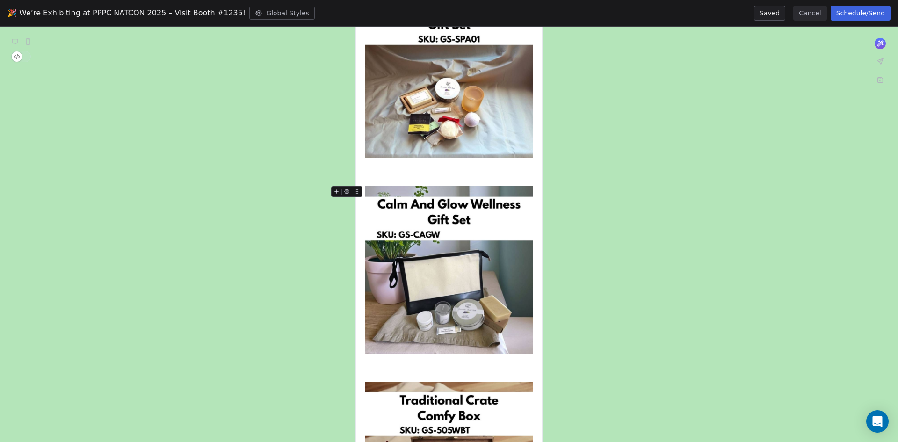
click at [504, 273] on img at bounding box center [448, 269] width 167 height 167
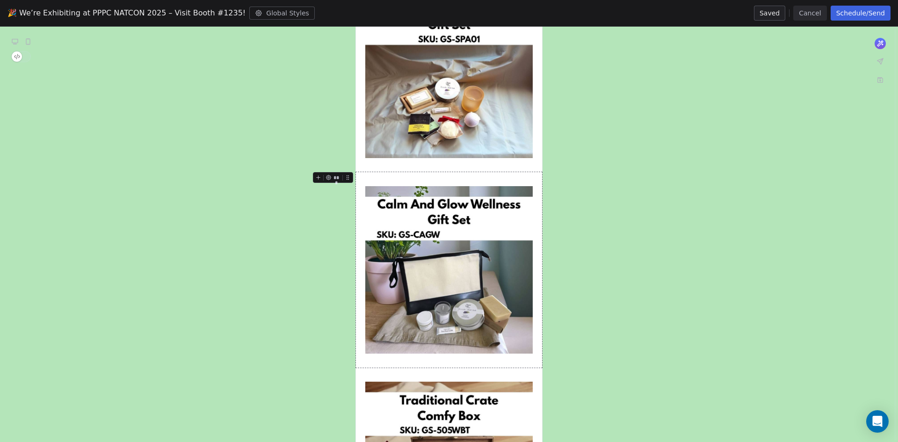
scroll to position [1918, 0]
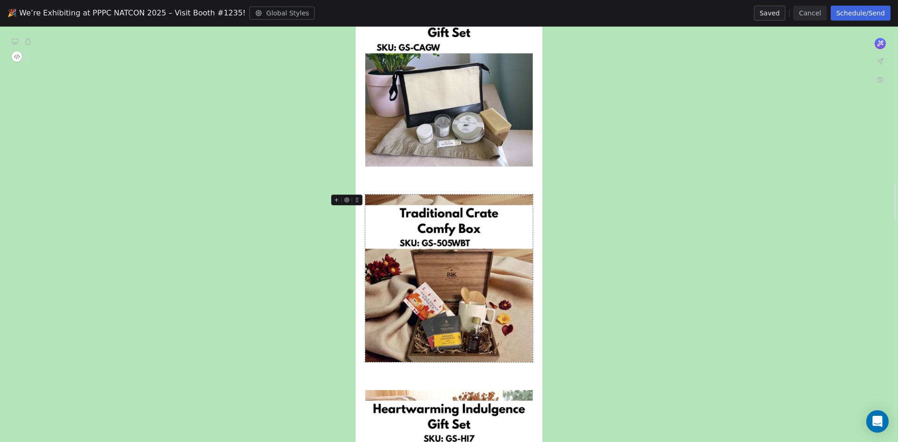
click at [482, 259] on img at bounding box center [448, 278] width 167 height 167
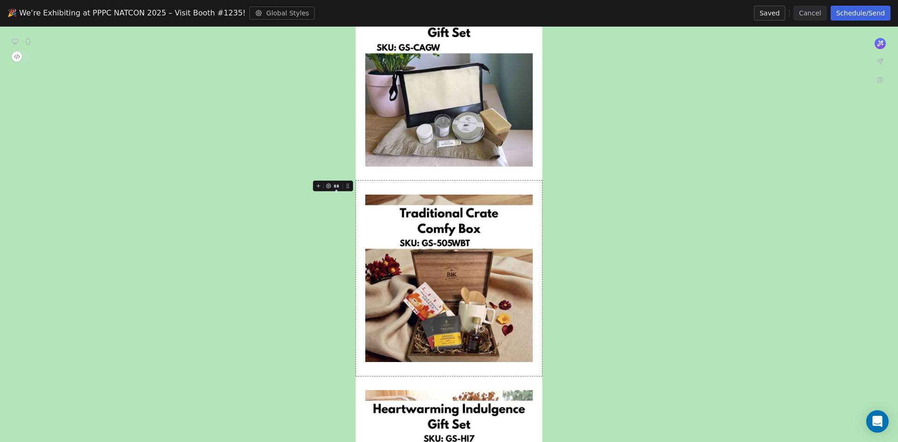
scroll to position [2058, 0]
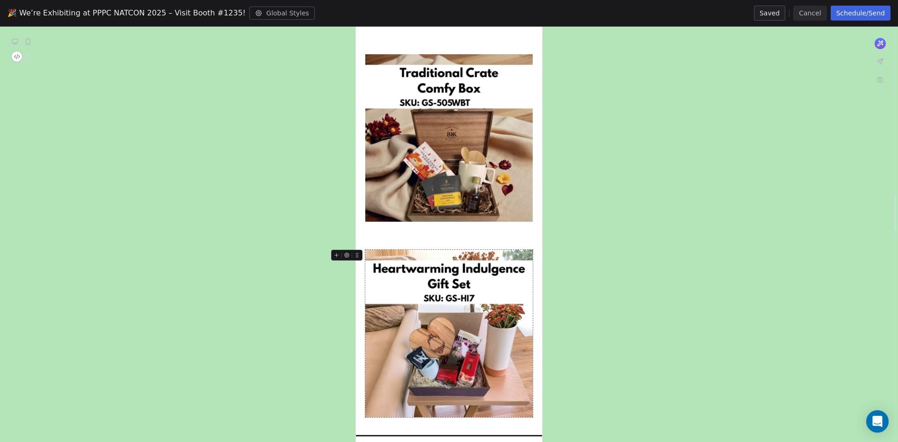
click at [466, 309] on img at bounding box center [448, 333] width 167 height 167
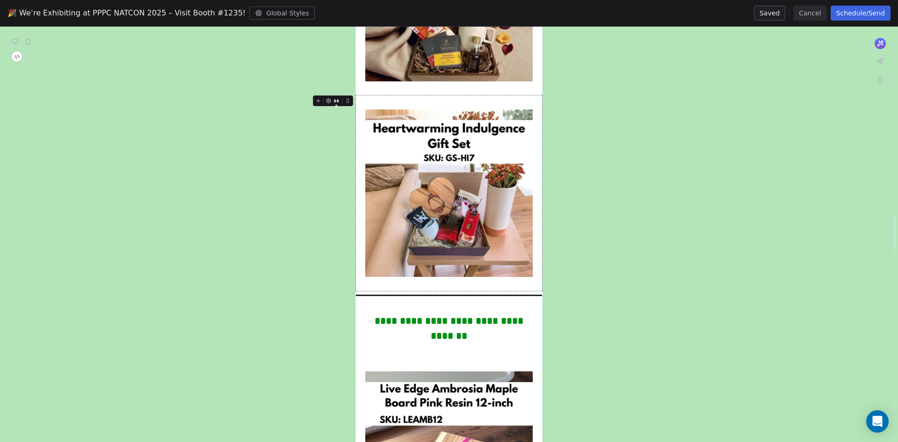
scroll to position [2339, 0]
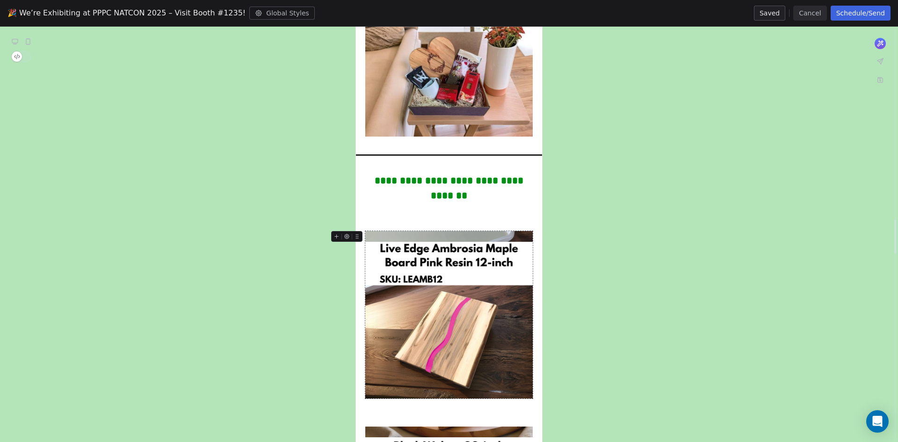
click at [466, 294] on img at bounding box center [448, 314] width 167 height 167
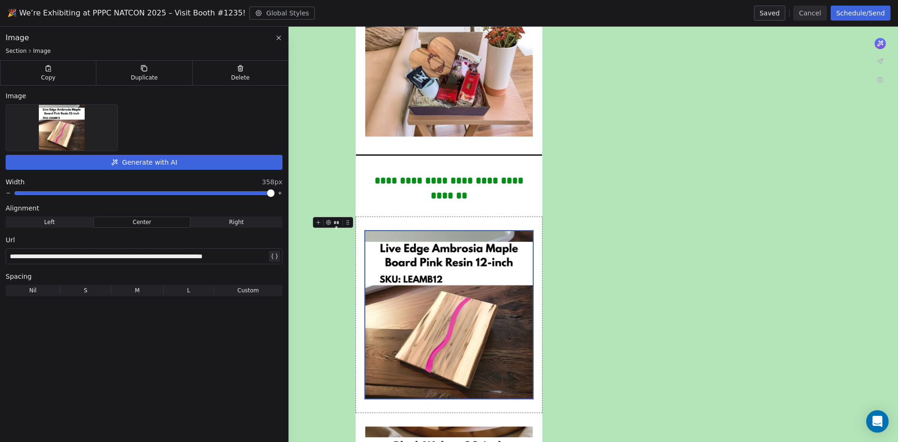
scroll to position [2386, 0]
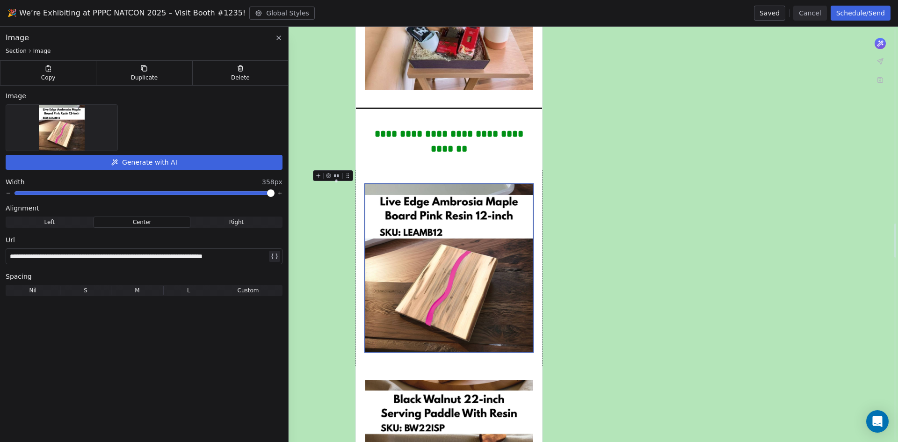
click at [638, 296] on div "**********" at bounding box center [449, 190] width 898 height 4985
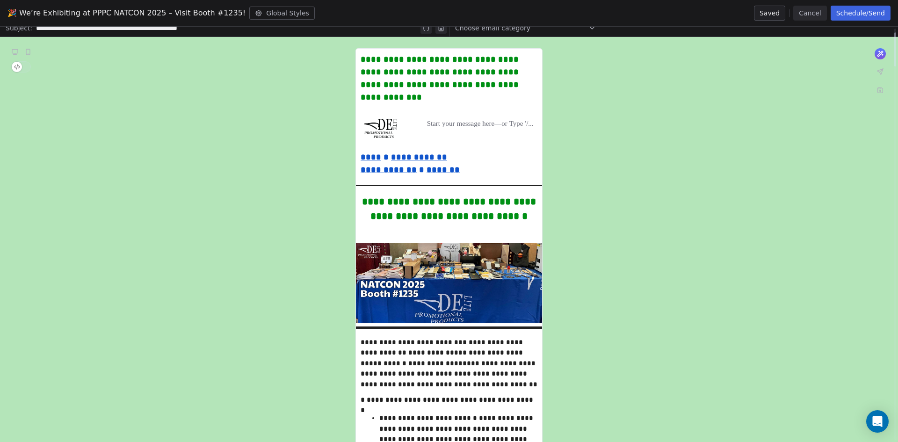
scroll to position [0, 0]
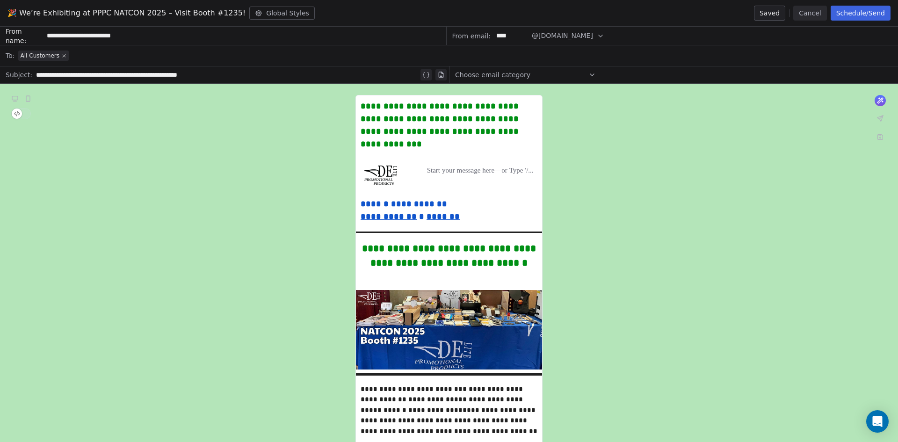
click at [852, 15] on button "Schedule/Send" at bounding box center [861, 13] width 60 height 15
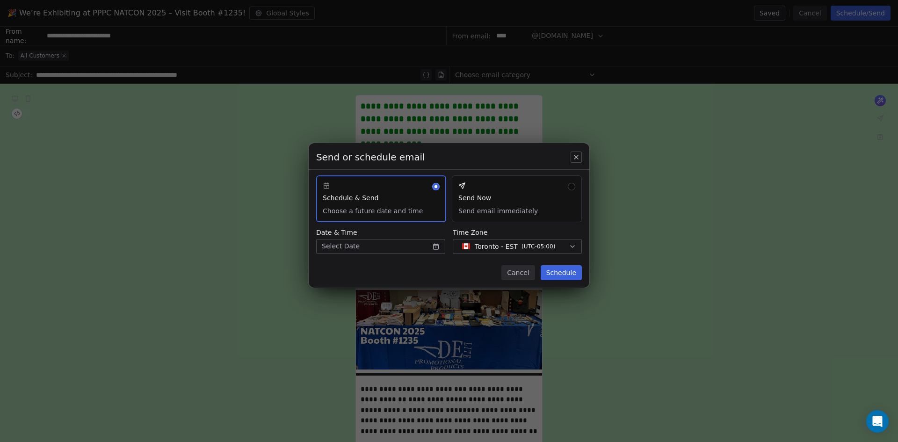
click at [574, 182] on button "Send Now Send email immediately" at bounding box center [517, 198] width 130 height 47
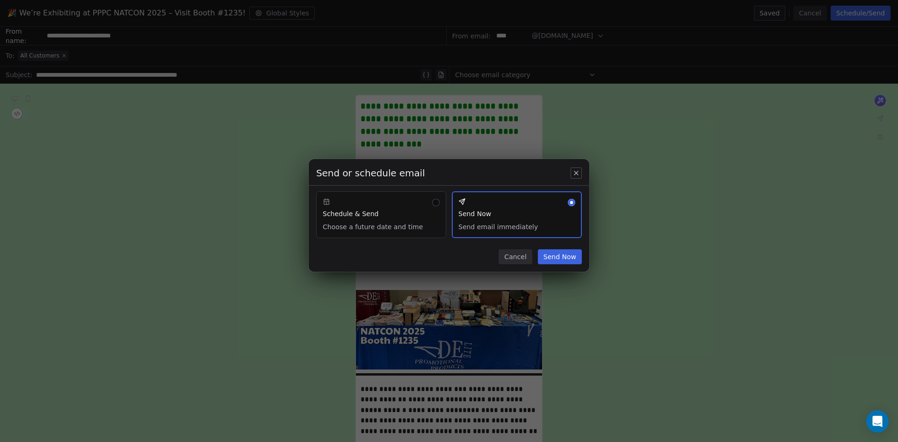
click at [553, 261] on button "Send Now" at bounding box center [560, 256] width 44 height 15
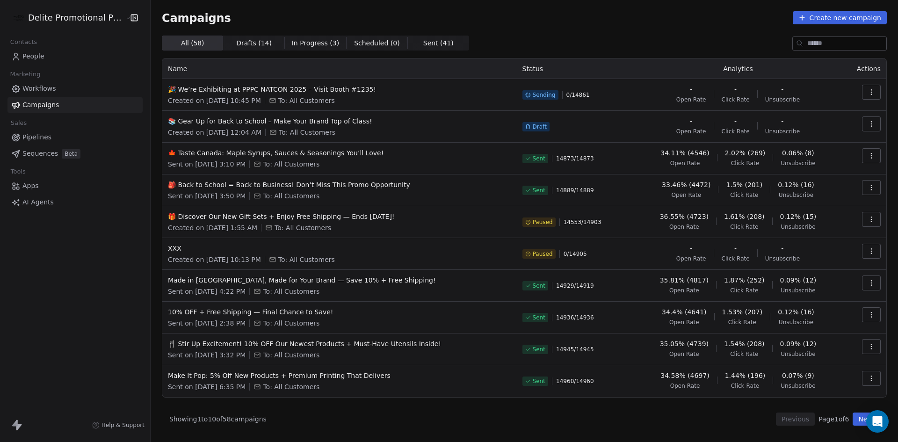
click at [58, 288] on div "Delite Promotional Products Contacts People Marketing Workflows Campaigns Sales…" at bounding box center [75, 221] width 150 height 442
